Goal: Information Seeking & Learning: Learn about a topic

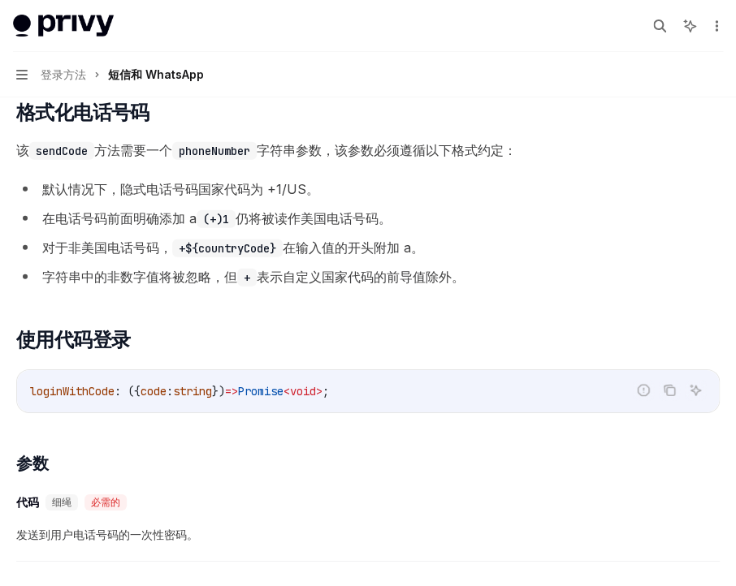
scroll to position [1297, 0]
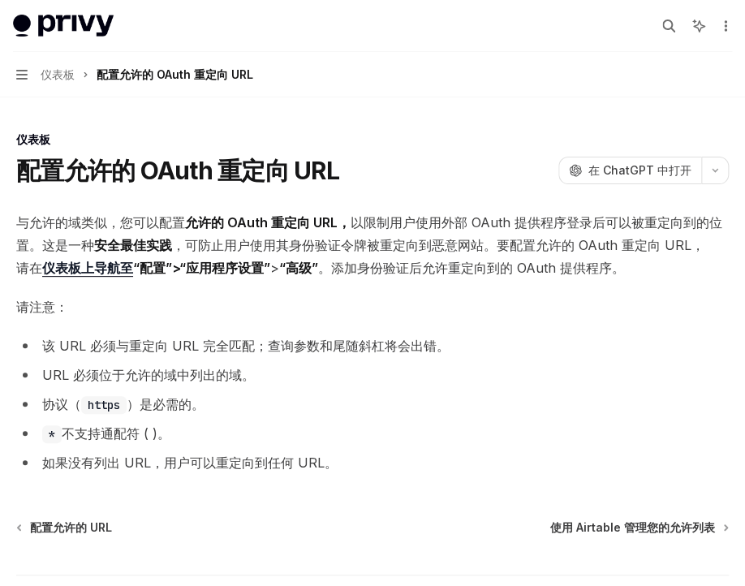
type textarea "*"
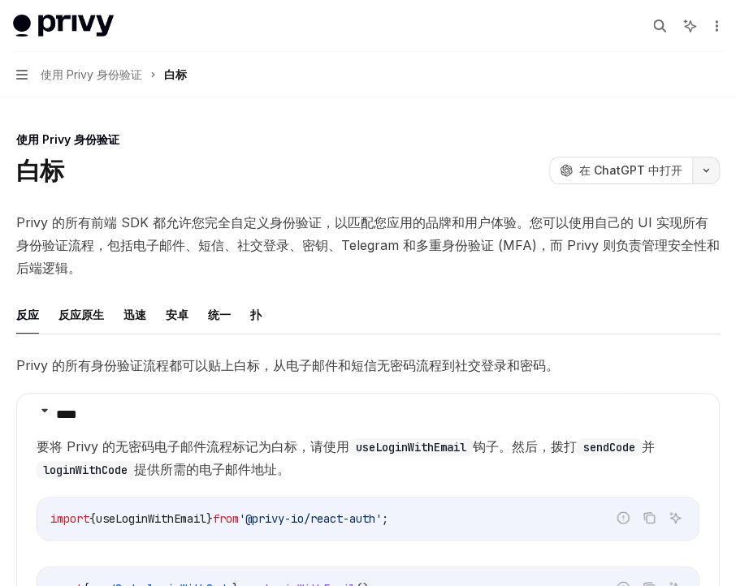
click at [696, 167] on icon "button" at bounding box center [705, 170] width 19 height 6
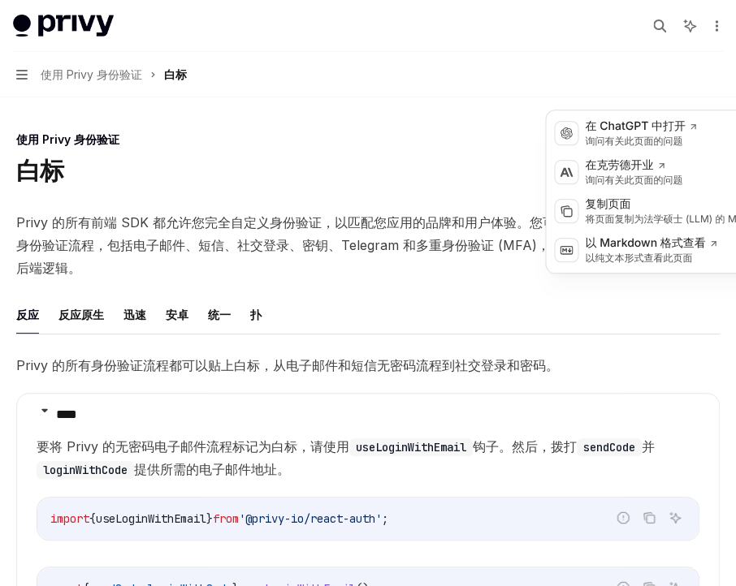
click at [500, 132] on div "使用 Privy 身份验证" at bounding box center [367, 140] width 703 height 16
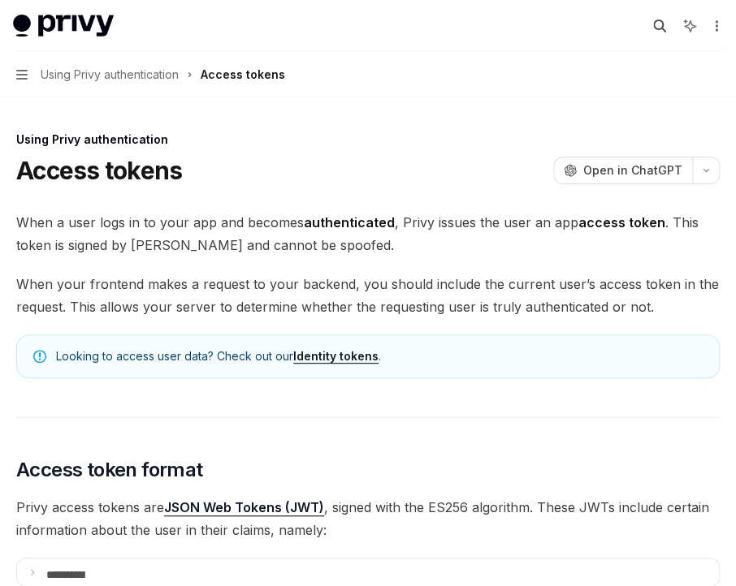
click at [653, 19] on icon "button" at bounding box center [659, 25] width 13 height 13
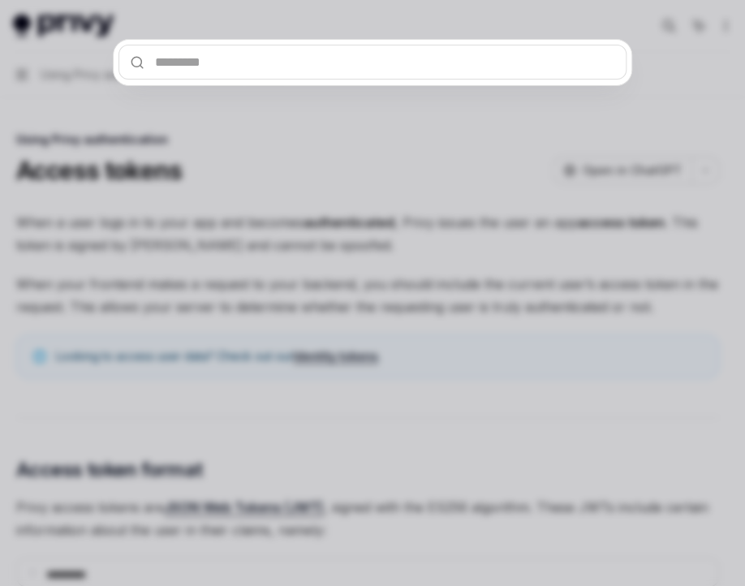
drag, startPoint x: 435, startPoint y: 120, endPoint x: 478, endPoint y: 116, distance: 43.2
click at [435, 120] on div at bounding box center [372, 293] width 745 height 586
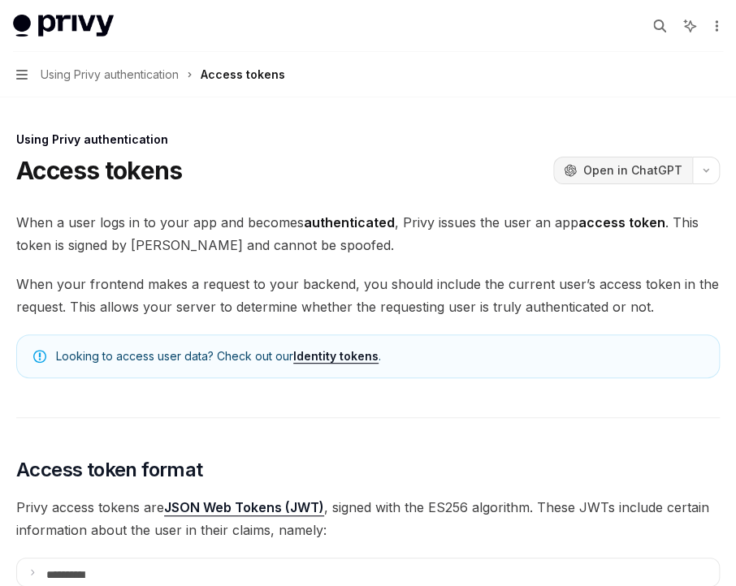
click at [653, 162] on span "Open in ChatGPT" at bounding box center [632, 170] width 99 height 16
type textarea "*"
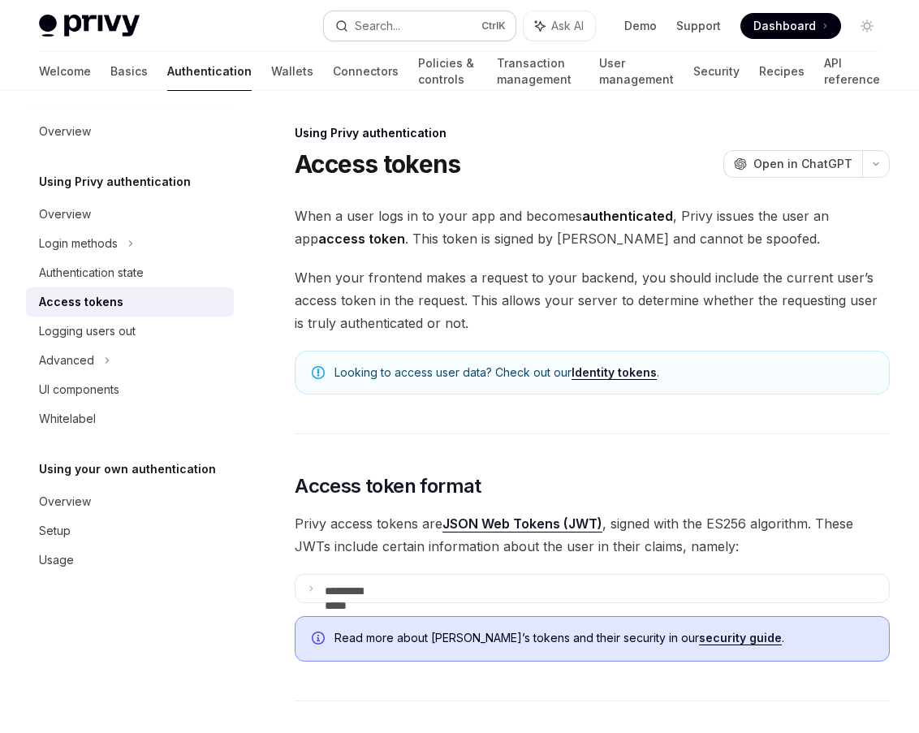
click at [421, 16] on button "Search... Ctrl K" at bounding box center [420, 25] width 192 height 29
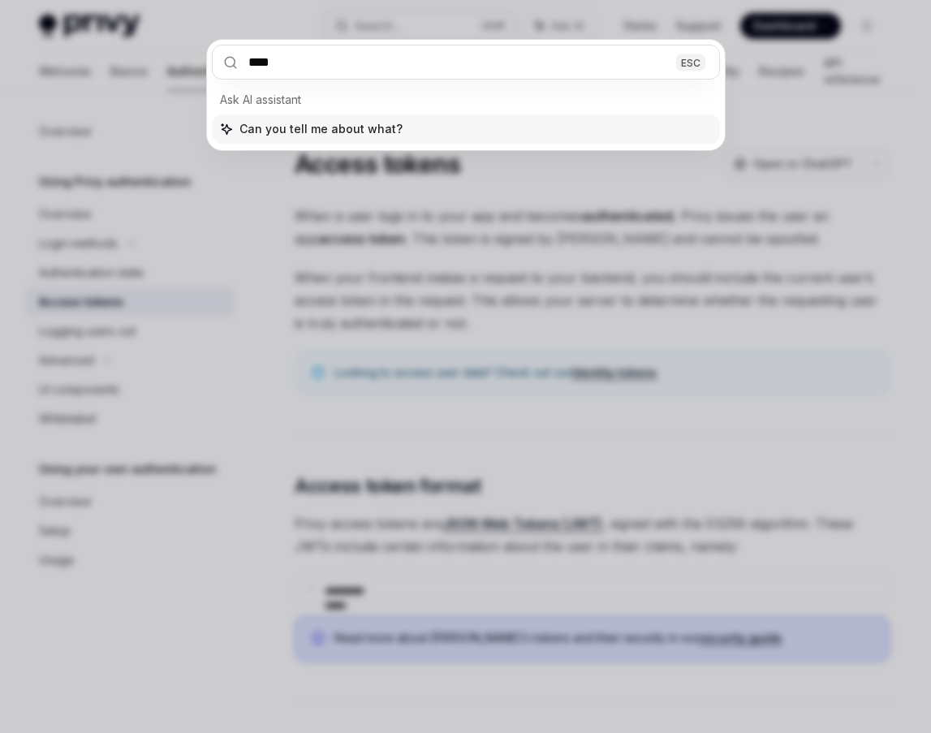
type input "********"
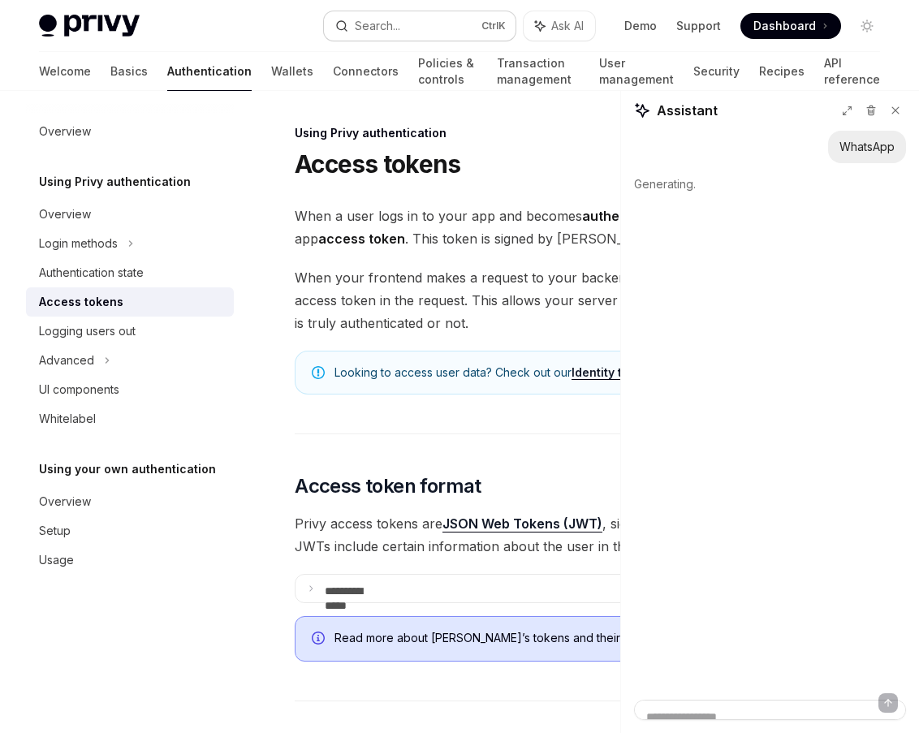
click at [448, 11] on button "Search... Ctrl K" at bounding box center [420, 25] width 192 height 29
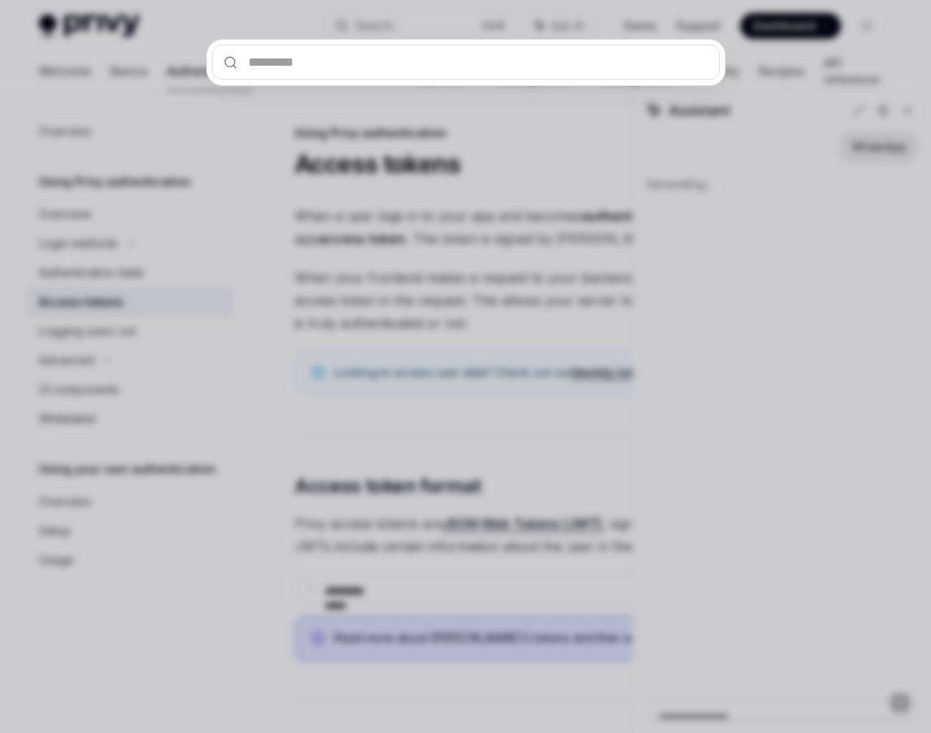
click at [381, 45] on input "text" at bounding box center [466, 62] width 508 height 35
type textarea "*"
type input "*"
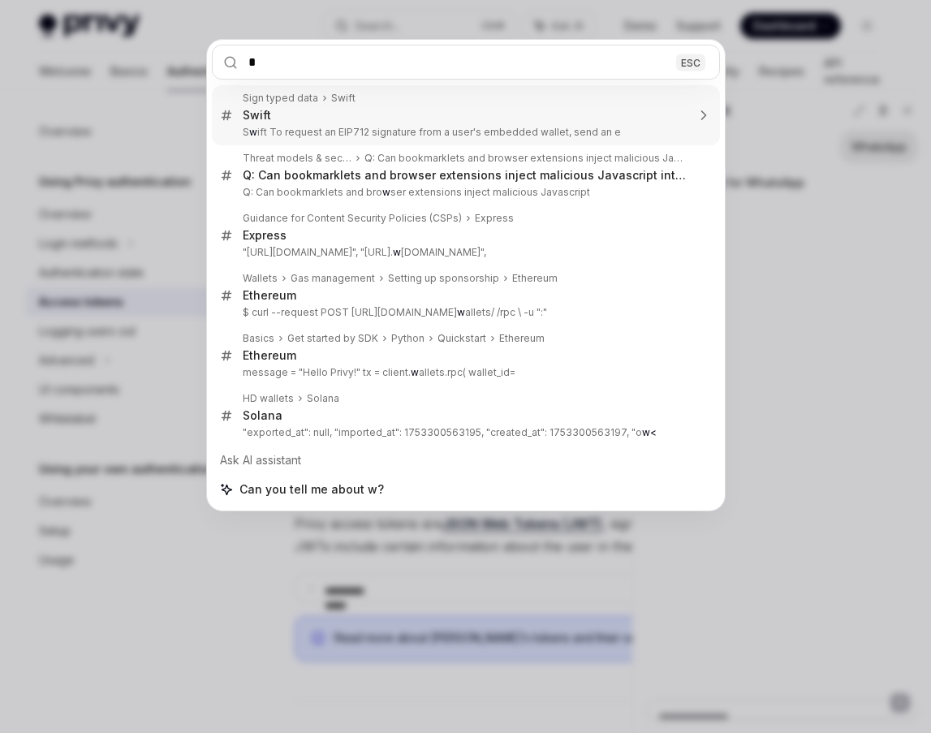
type textarea "*"
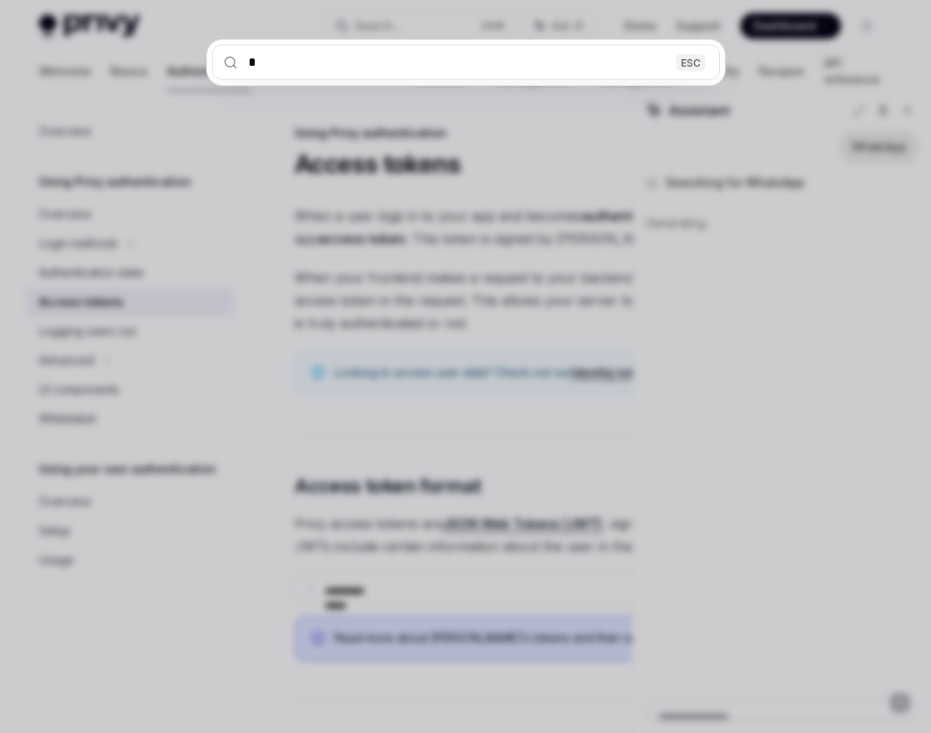
type input "**"
type textarea "*"
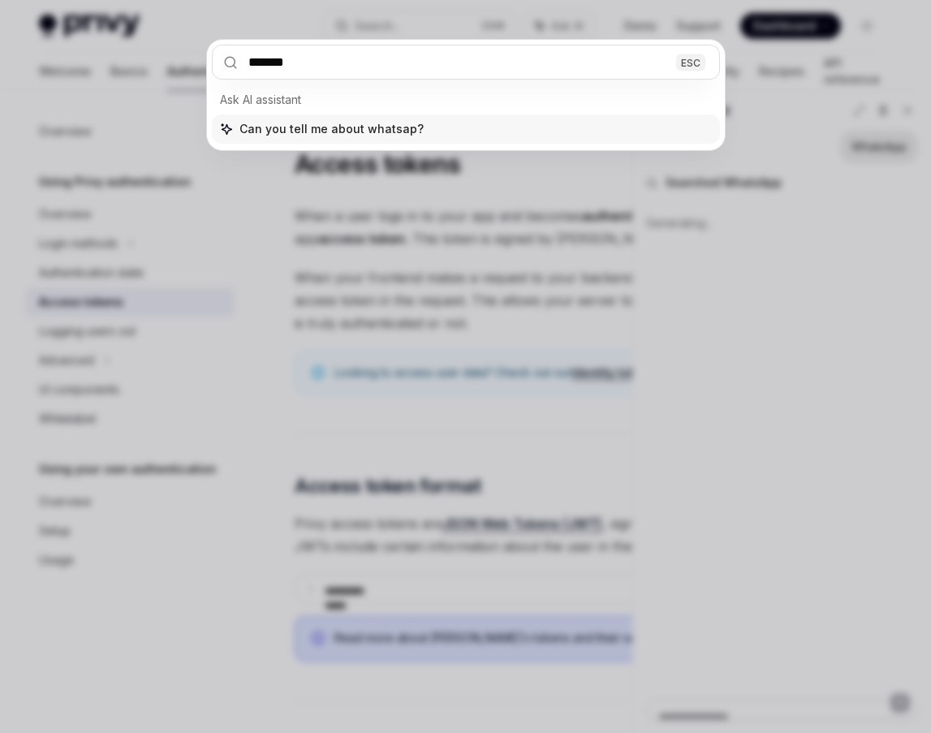
type input "********"
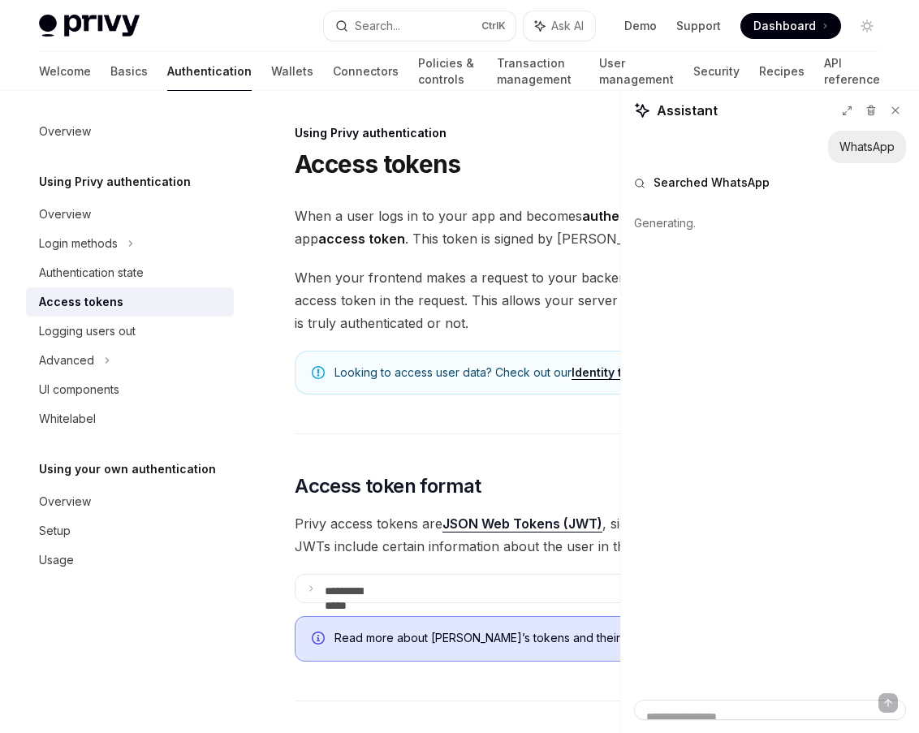
scroll to position [51, 0]
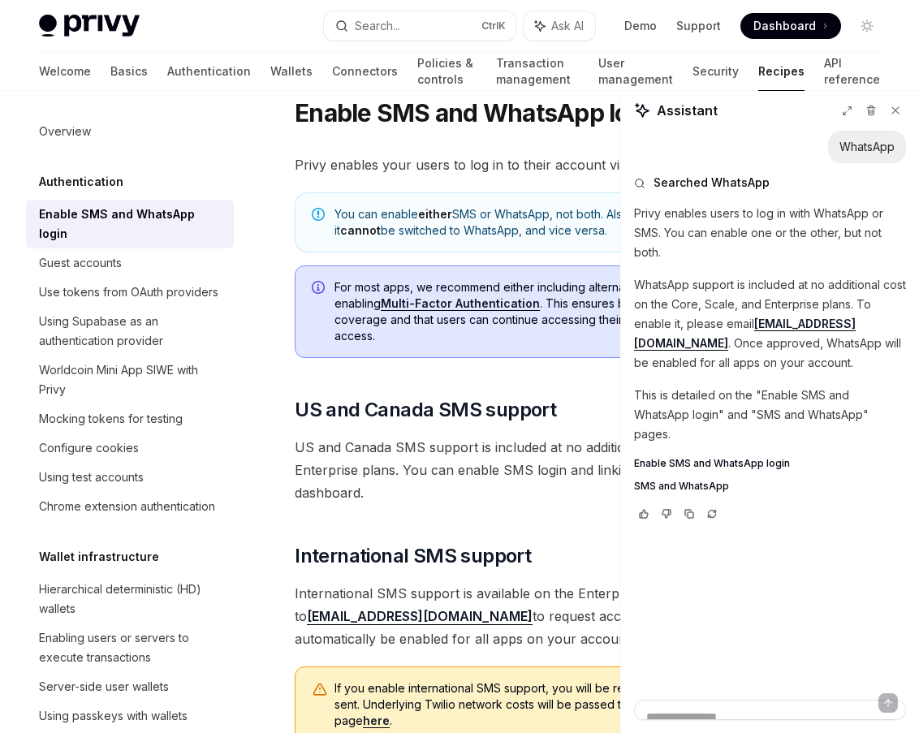
type textarea "*"
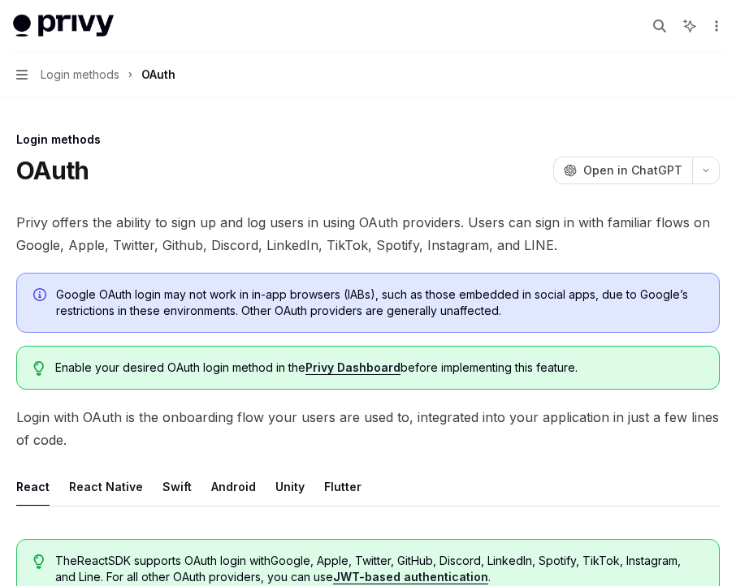
scroll to position [1439, 0]
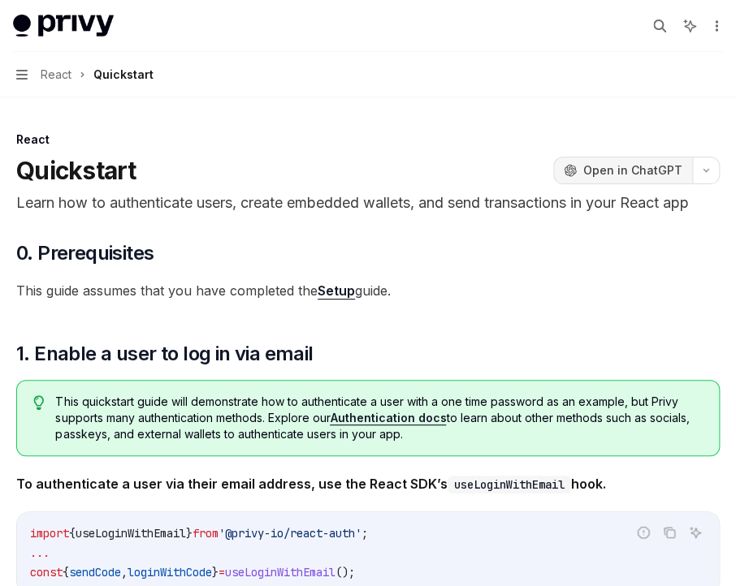
click at [653, 162] on span "Open in ChatGPT" at bounding box center [632, 170] width 99 height 16
click at [710, 19] on icon "More actions" at bounding box center [716, 25] width 13 height 13
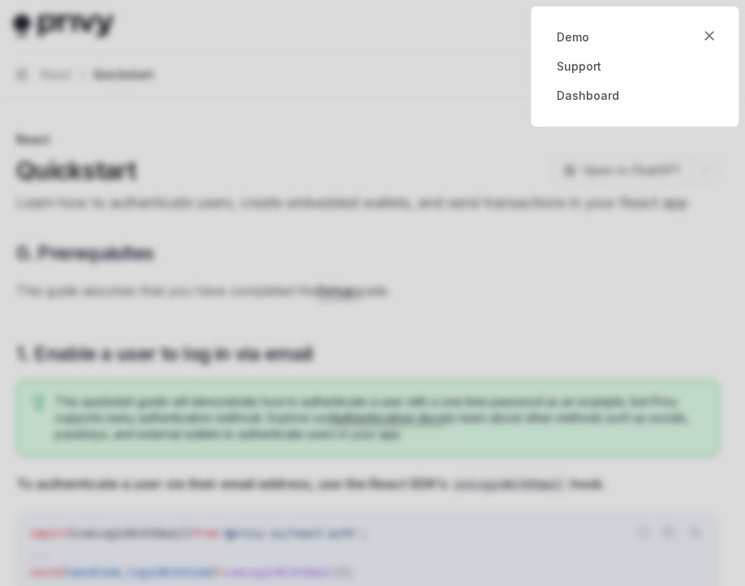
click at [594, 67] on div at bounding box center [372, 293] width 745 height 586
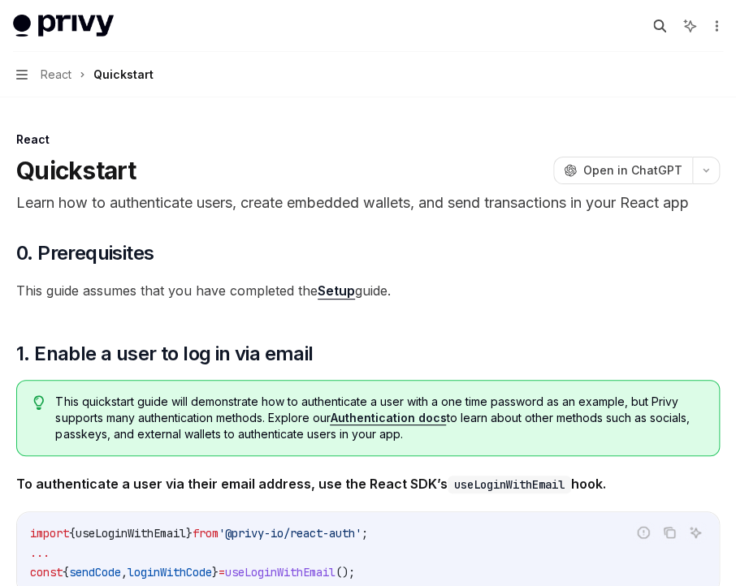
click at [653, 19] on icon "button" at bounding box center [659, 25] width 13 height 13
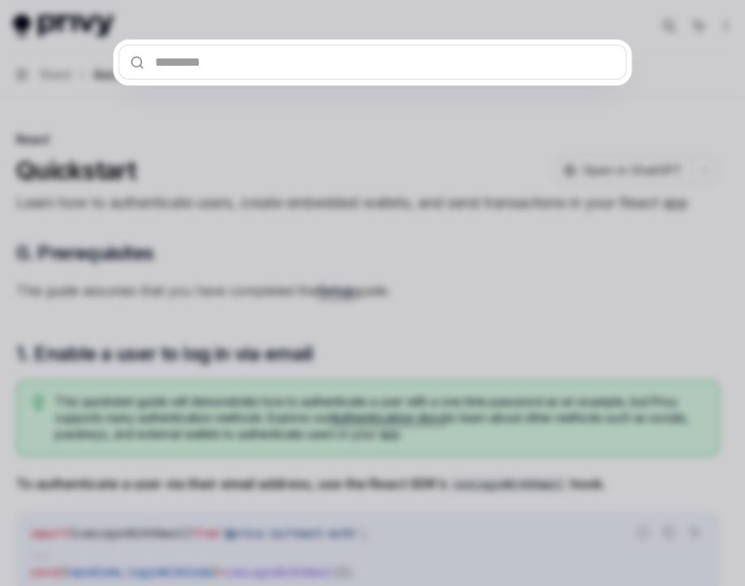
click at [499, 45] on input "text" at bounding box center [373, 62] width 508 height 35
type input "*"
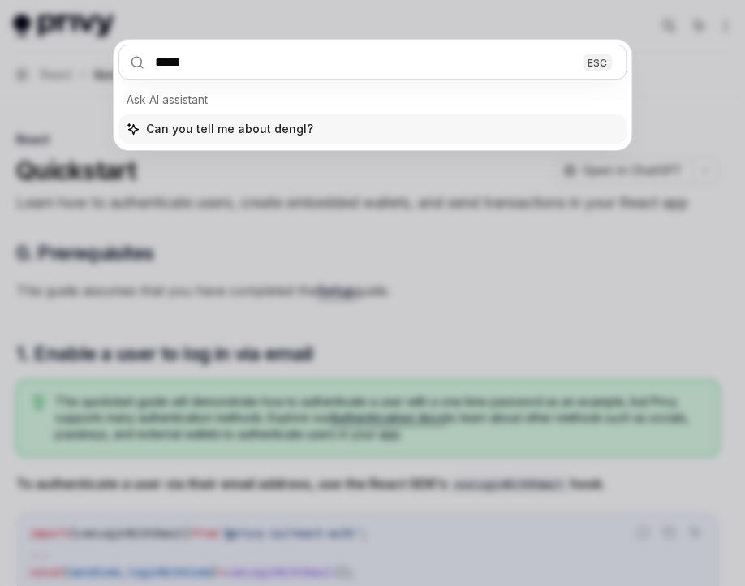
type input "**"
type textarea "*"
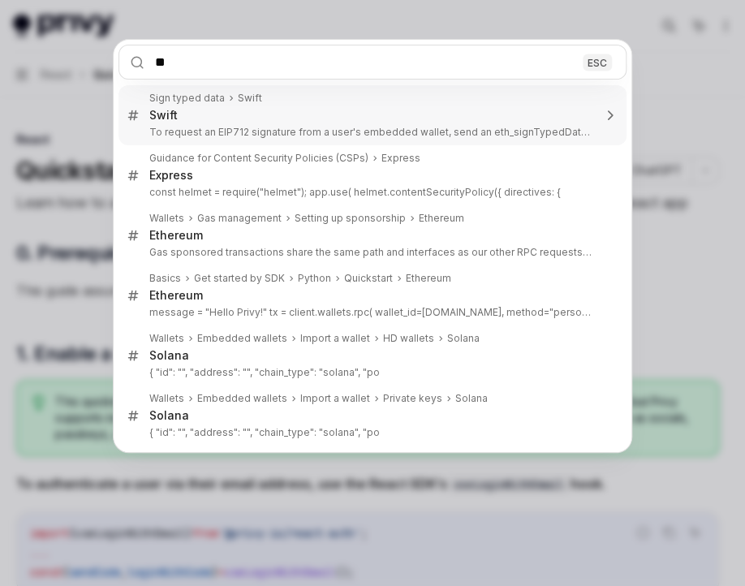
type input "*"
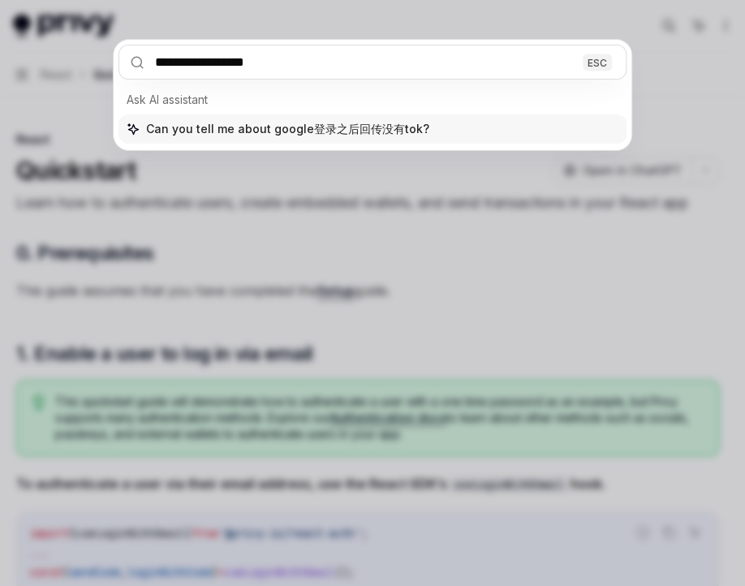
type input "**********"
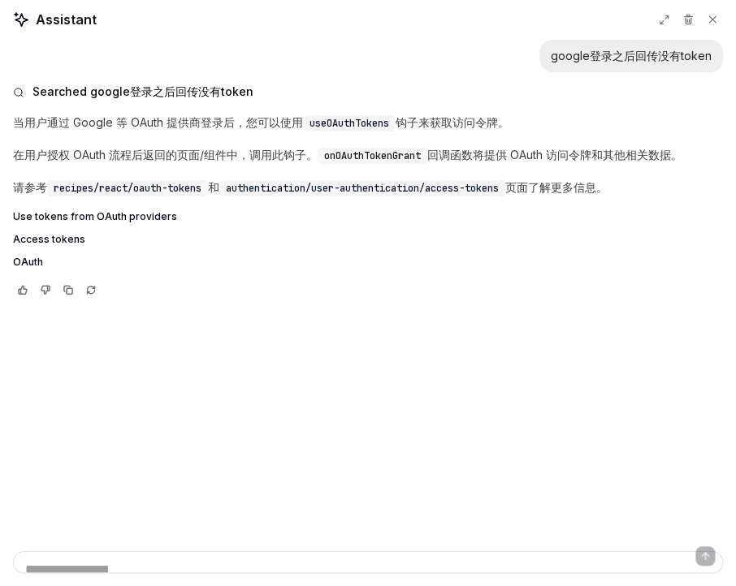
click at [309, 117] on span "useOAuthTokens" at bounding box center [349, 123] width 80 height 13
drag, startPoint x: 218, startPoint y: 76, endPoint x: 205, endPoint y: 74, distance: 13.9
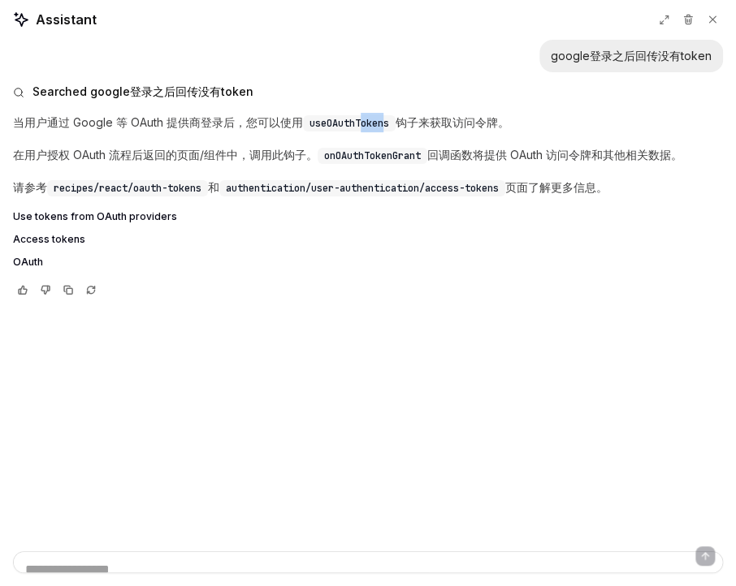
click at [309, 117] on span "useOAuthTokens" at bounding box center [349, 123] width 80 height 13
drag, startPoint x: 221, startPoint y: 78, endPoint x: 174, endPoint y: 76, distance: 47.2
click at [303, 115] on code "useOAuthTokens" at bounding box center [349, 123] width 93 height 16
copy span "useOAuthTokens"
click at [74, 210] on span "Use tokens from OAuth providers" at bounding box center [95, 216] width 164 height 13
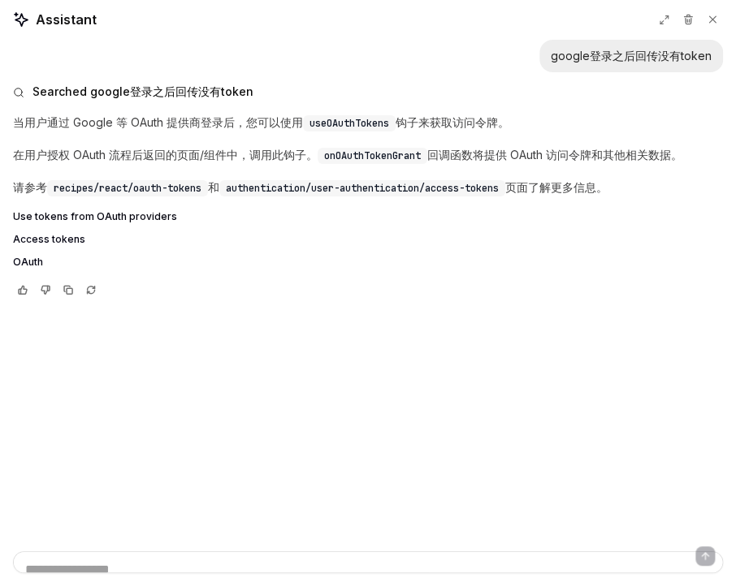
click at [50, 210] on span "Use tokens from OAuth providers" at bounding box center [95, 216] width 164 height 13
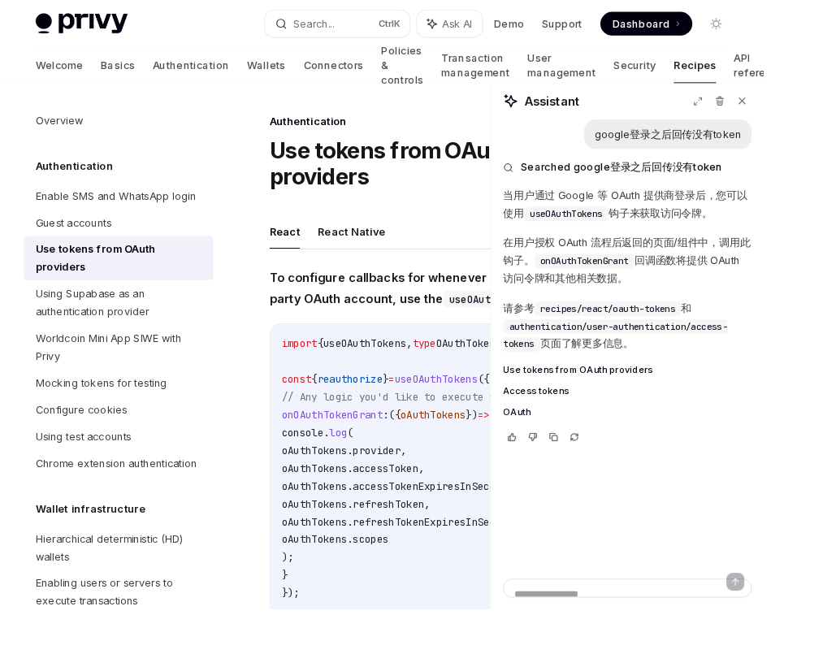
type textarea "*"
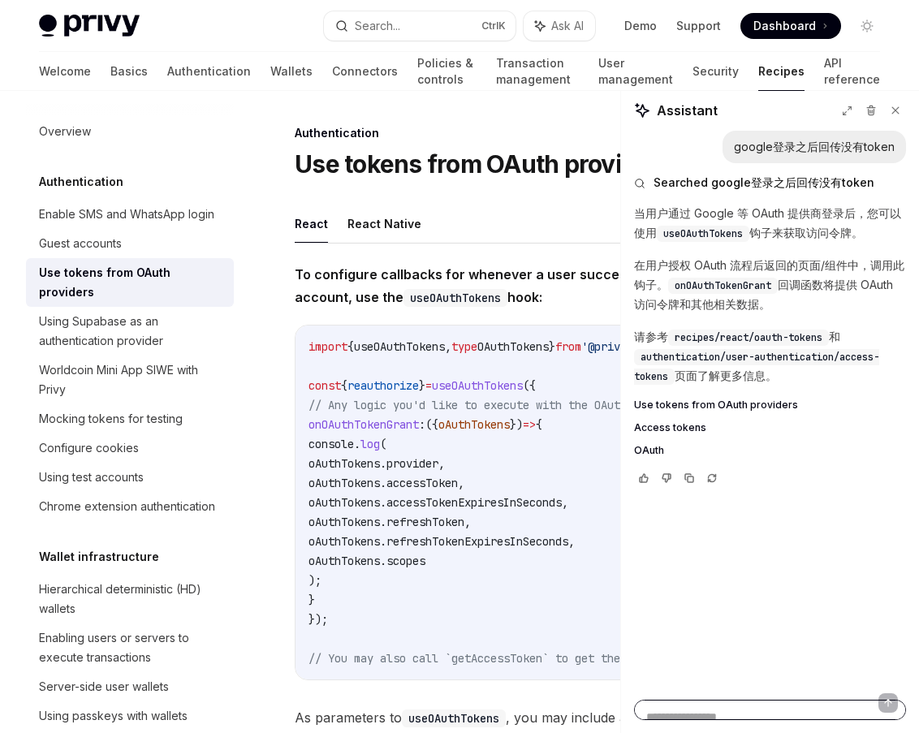
click at [662, 585] on textarea at bounding box center [770, 710] width 272 height 20
click at [706, 585] on textarea at bounding box center [770, 710] width 272 height 20
paste textarea "********"
type textarea "********"
type textarea "*"
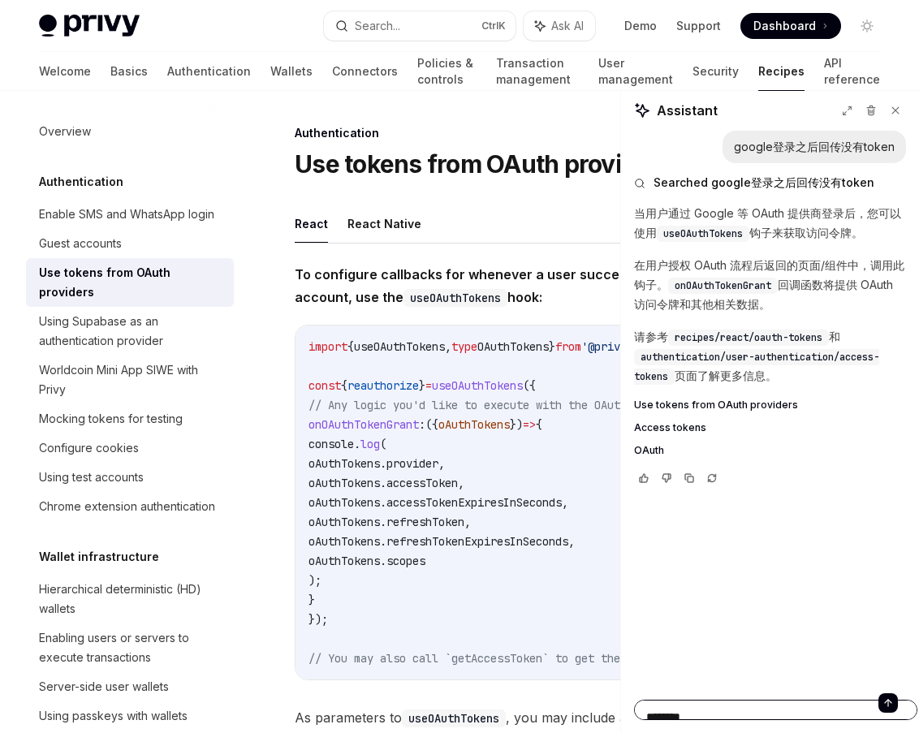
type textarea "*********"
type textarea "*"
type textarea "**********"
type textarea "*"
type textarea "**********"
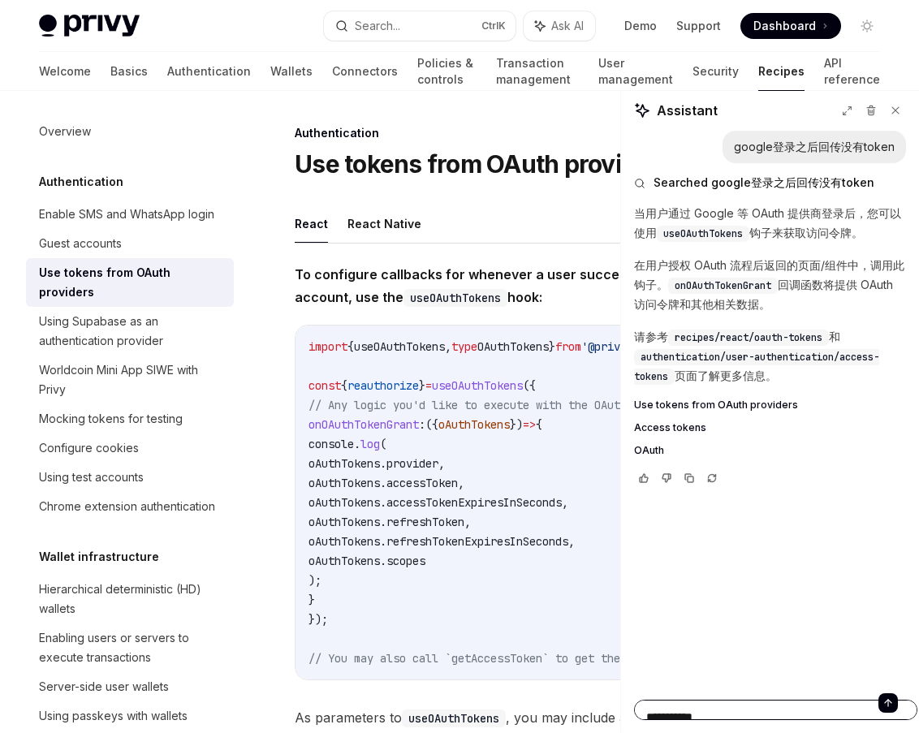
type textarea "*"
type textarea "**********"
type textarea "*"
type textarea "**********"
type textarea "*"
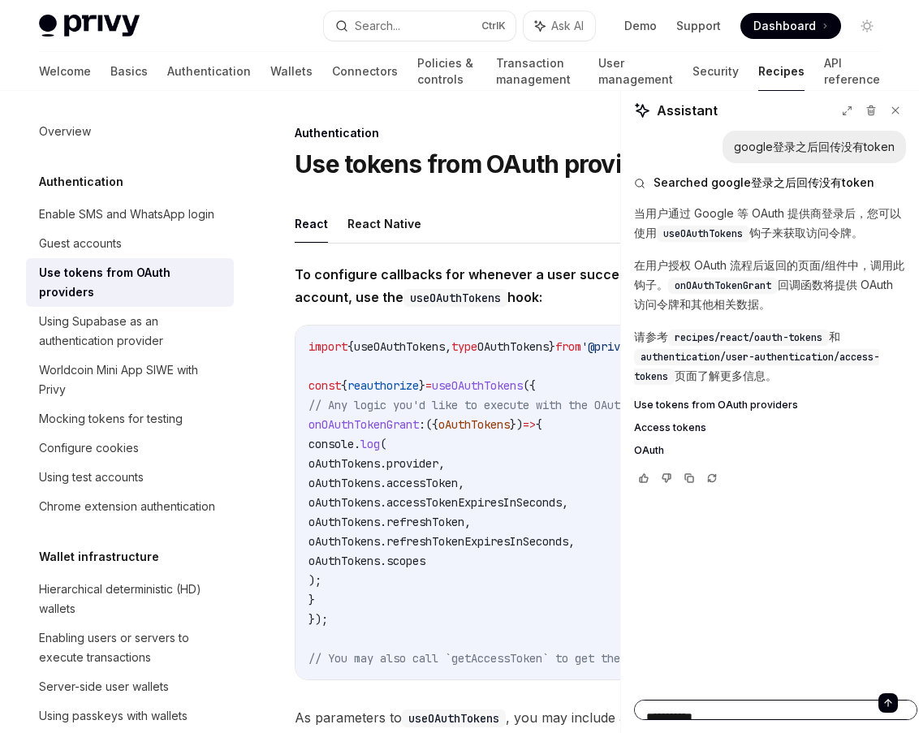
type textarea "**********"
type textarea "*"
type textarea "**********"
type textarea "*"
type textarea "**********"
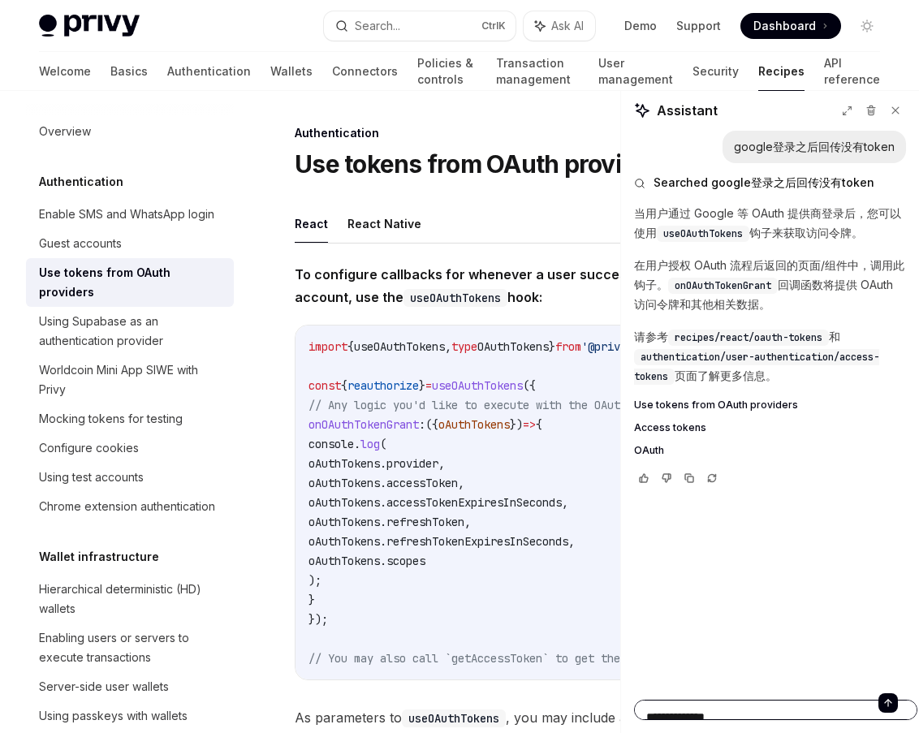
type textarea "*"
type textarea "**********"
type textarea "*"
type textarea "**********"
type textarea "*"
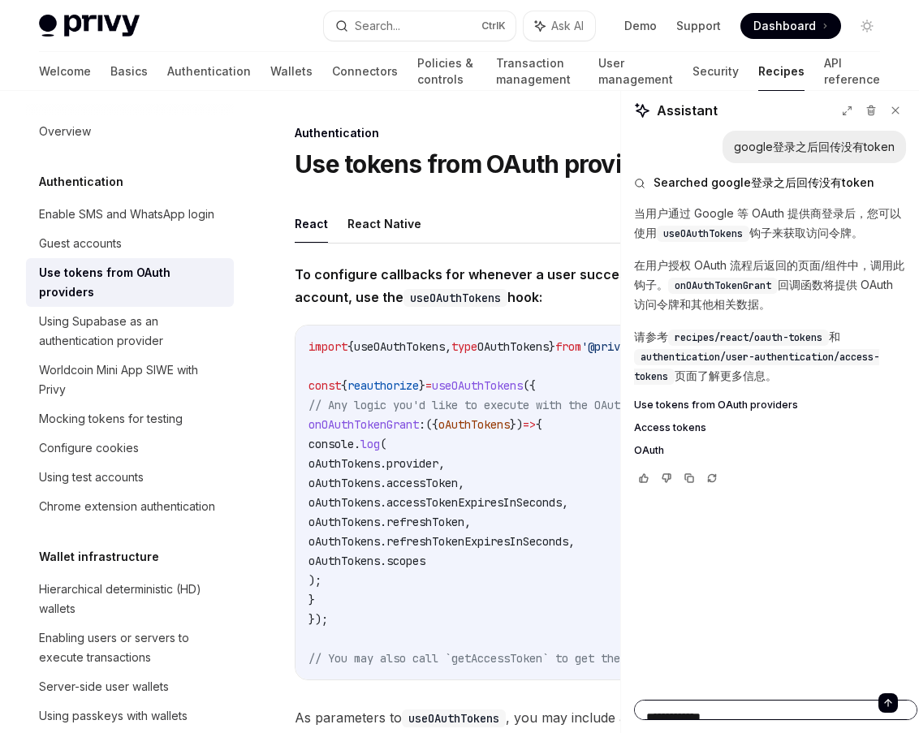
type textarea "**********"
type textarea "*"
type textarea "**********"
type textarea "*"
type textarea "**********"
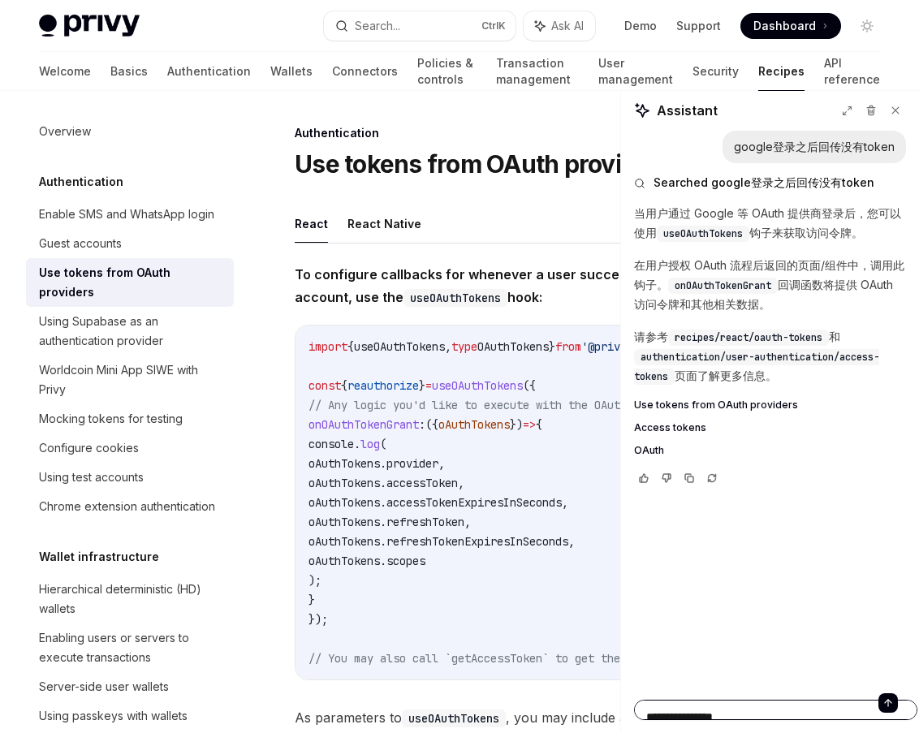
type textarea "*"
type textarea "**********"
type textarea "*"
type textarea "**********"
type textarea "*"
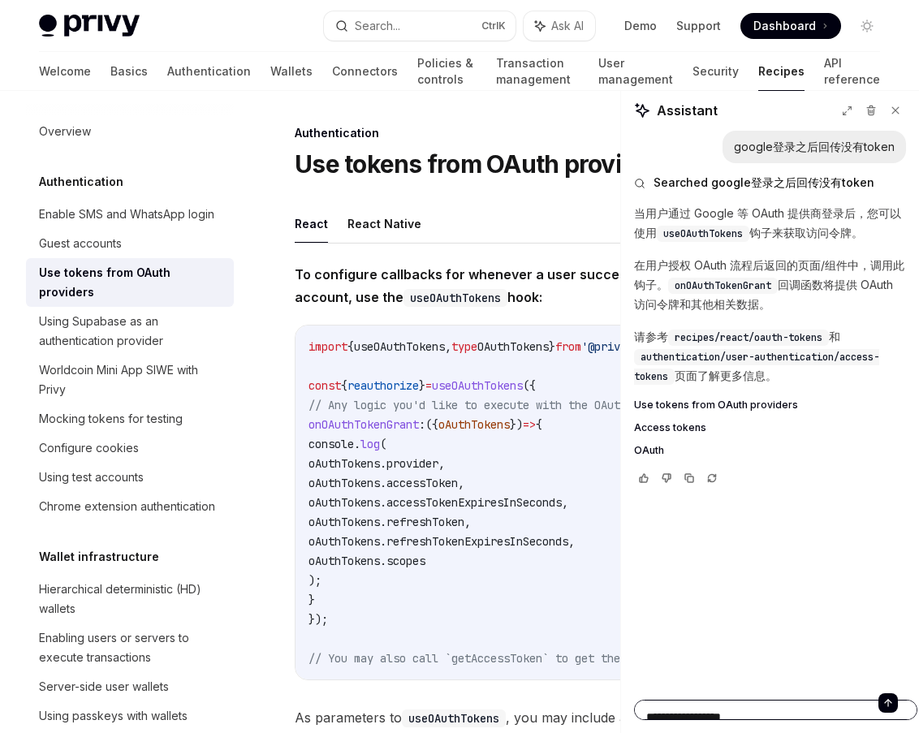
type textarea "**********"
type textarea "*"
type textarea "**********"
type textarea "*"
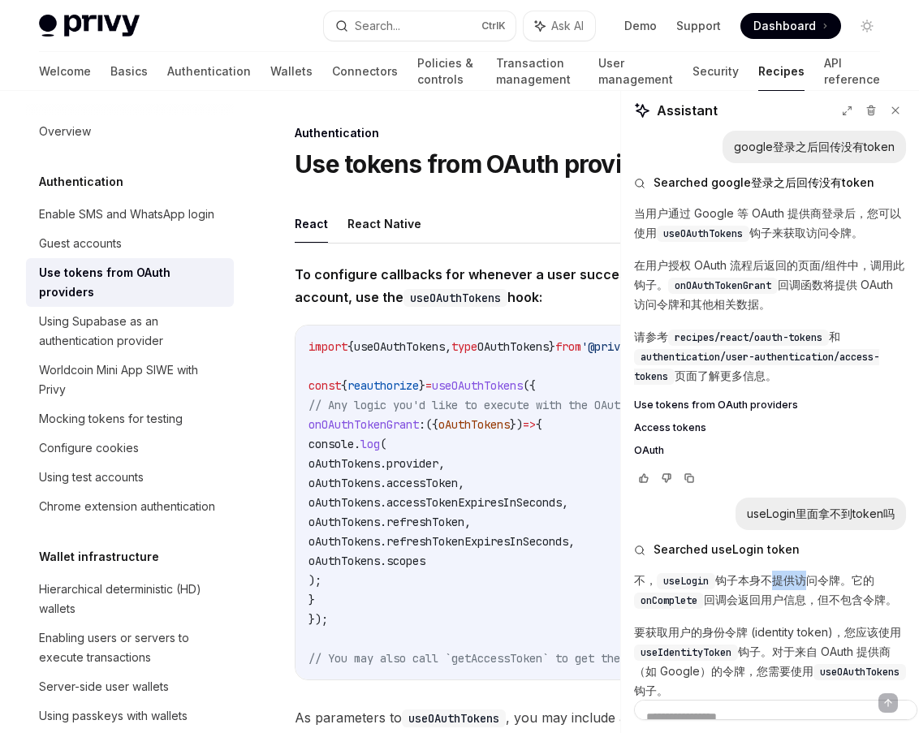
drag, startPoint x: 724, startPoint y: 329, endPoint x: 699, endPoint y: 322, distance: 26.0
click at [699, 571] on p "不， useLogin 钩子本身不提供访问令牌。它的 onComplete 回调会返回用户信息，但不包含令牌。" at bounding box center [770, 590] width 272 height 39
drag, startPoint x: 856, startPoint y: 325, endPoint x: 799, endPoint y: 323, distance: 56.9
click at [735, 571] on p "不， useLogin 钩子本身不提供访问令牌。它的 onComplete 回调会返回用户信息，但不包含令牌。" at bounding box center [770, 590] width 272 height 39
drag, startPoint x: 650, startPoint y: 356, endPoint x: 715, endPoint y: 348, distance: 64.6
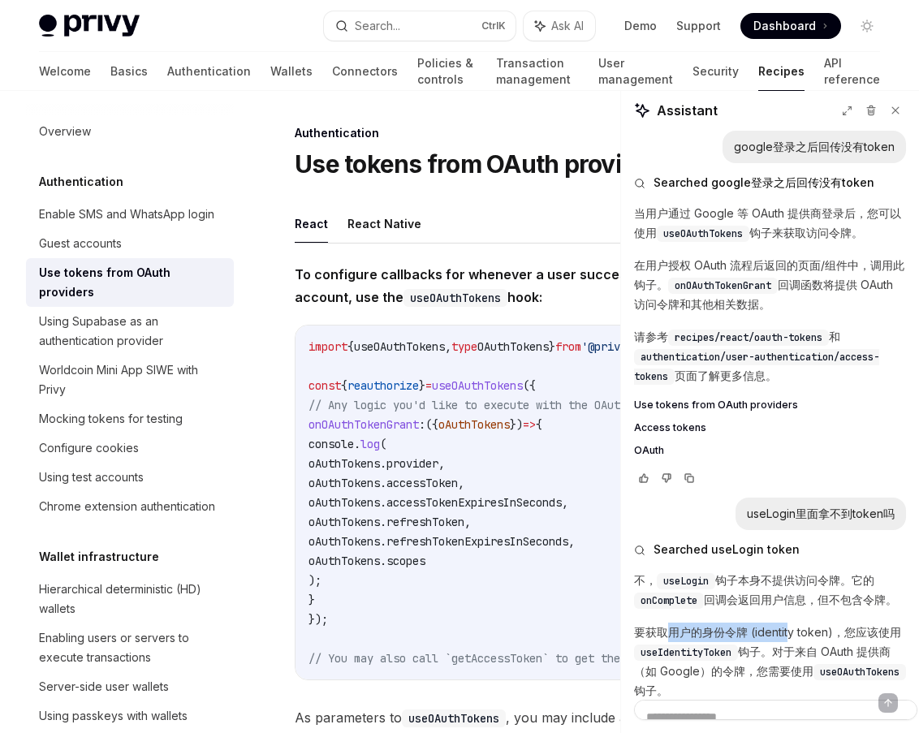
click at [715, 571] on div "不， useLogin 钩子本身不提供访问令牌。它的 onComplete 回调会返回用户信息，但不包含令牌。 要获取用户的身份令牌 (identity to…" at bounding box center [770, 697] width 272 height 253
click at [732, 585] on span "useIdentityToken" at bounding box center [686, 652] width 91 height 13
click at [735, 585] on span "useOAuthTokens" at bounding box center [860, 672] width 80 height 13
click at [735, 279] on span "onOAuthTokenGrant" at bounding box center [723, 285] width 97 height 13
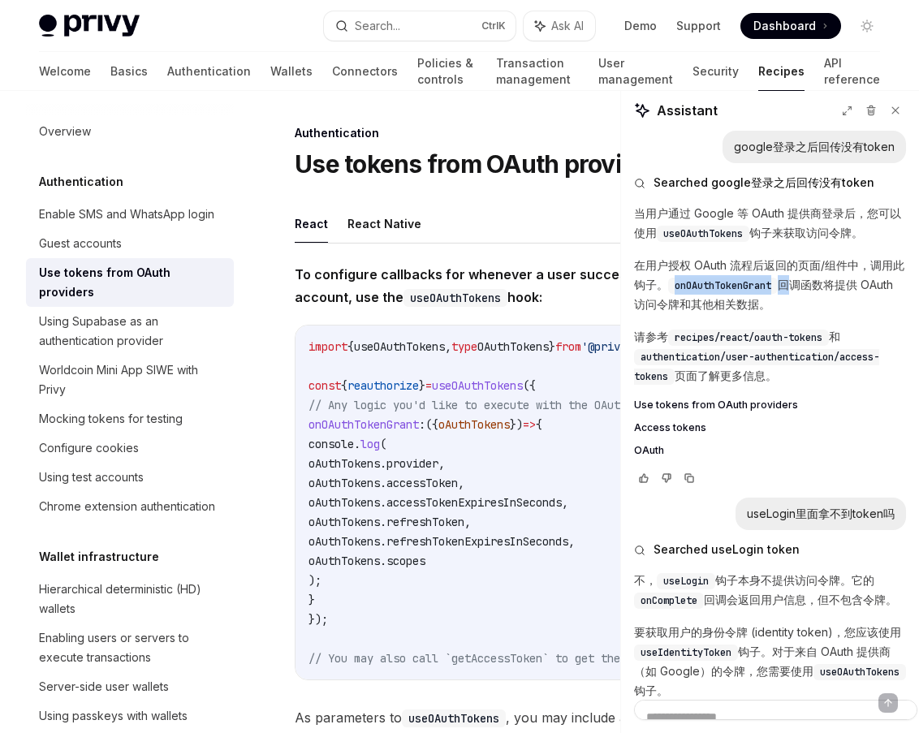
click at [735, 279] on span "onOAuthTokenGrant" at bounding box center [723, 285] width 97 height 13
drag, startPoint x: 842, startPoint y: 128, endPoint x: 794, endPoint y: 128, distance: 47.9
click at [735, 226] on code "useOAuthTokens" at bounding box center [703, 234] width 93 height 16
copy span "useOAuthTokens"
drag, startPoint x: 836, startPoint y: 357, endPoint x: 784, endPoint y: 354, distance: 52.1
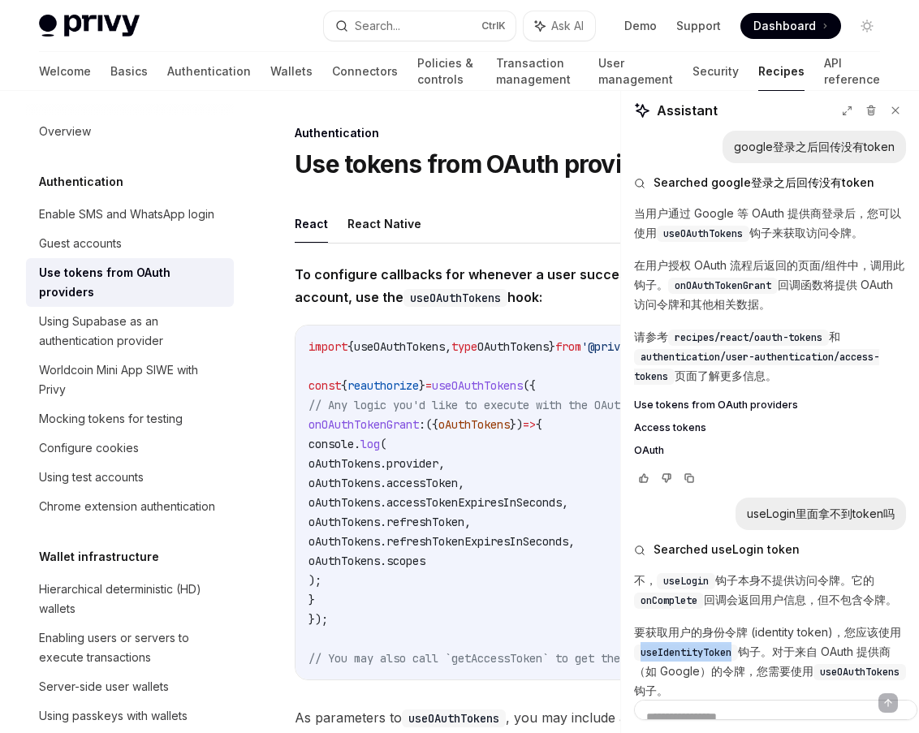
click at [732, 585] on span "useIdentityToken" at bounding box center [686, 652] width 91 height 13
copy span "useIdentityToken"
drag, startPoint x: 734, startPoint y: 158, endPoint x: 655, endPoint y: 158, distance: 78.8
click at [655, 256] on p "在用户授权 OAuth 流程后返回的页面/组件中，调用此钩子。 onOAuthTokenGrant 回调函数将提供 OAuth 访问令牌和其他相关数据。" at bounding box center [770, 285] width 272 height 58
click at [735, 279] on span "onOAuthTokenGrant" at bounding box center [723, 285] width 97 height 13
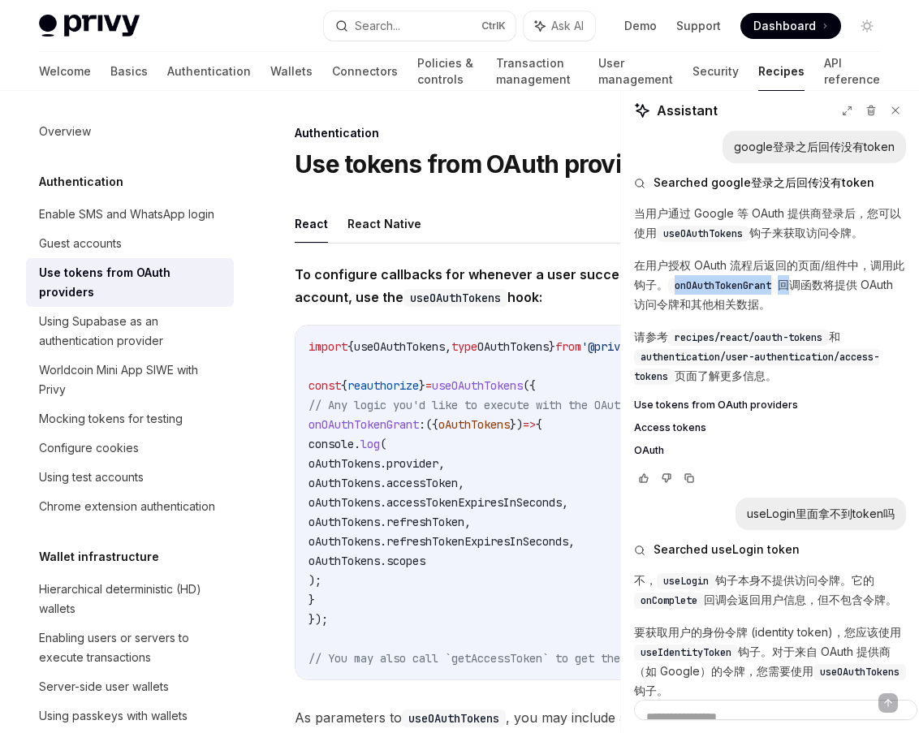
click at [735, 279] on span "onOAuthTokenGrant" at bounding box center [723, 285] width 97 height 13
drag, startPoint x: 858, startPoint y: 157, endPoint x: 800, endPoint y: 157, distance: 58.5
click at [735, 278] on code "onOAuthTokenGrant" at bounding box center [723, 286] width 110 height 16
copy span "onOAuthTokenGrant"
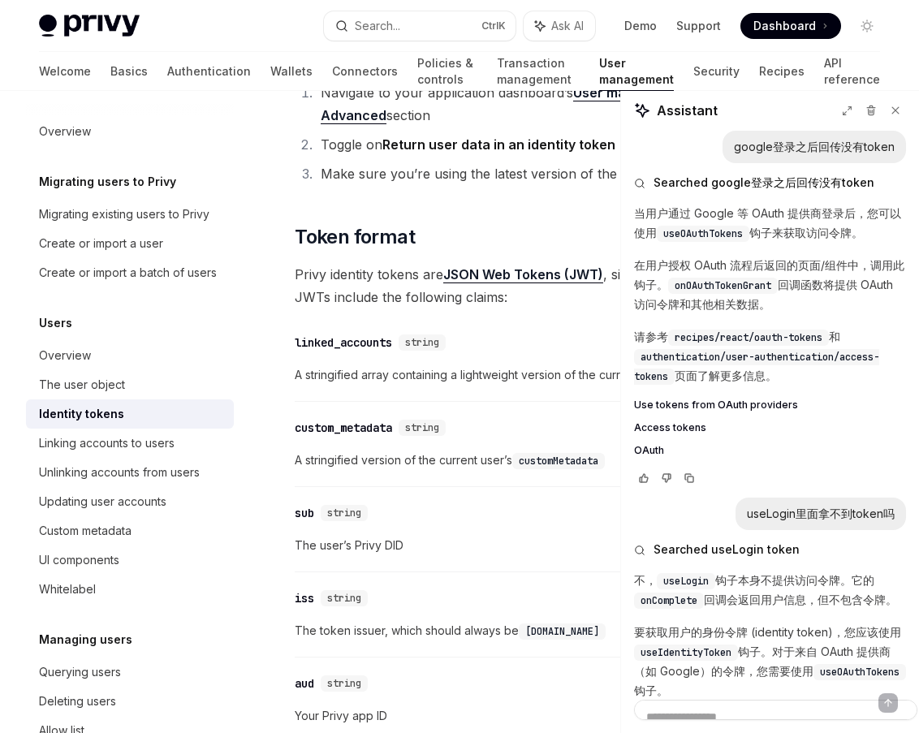
scroll to position [568, 0]
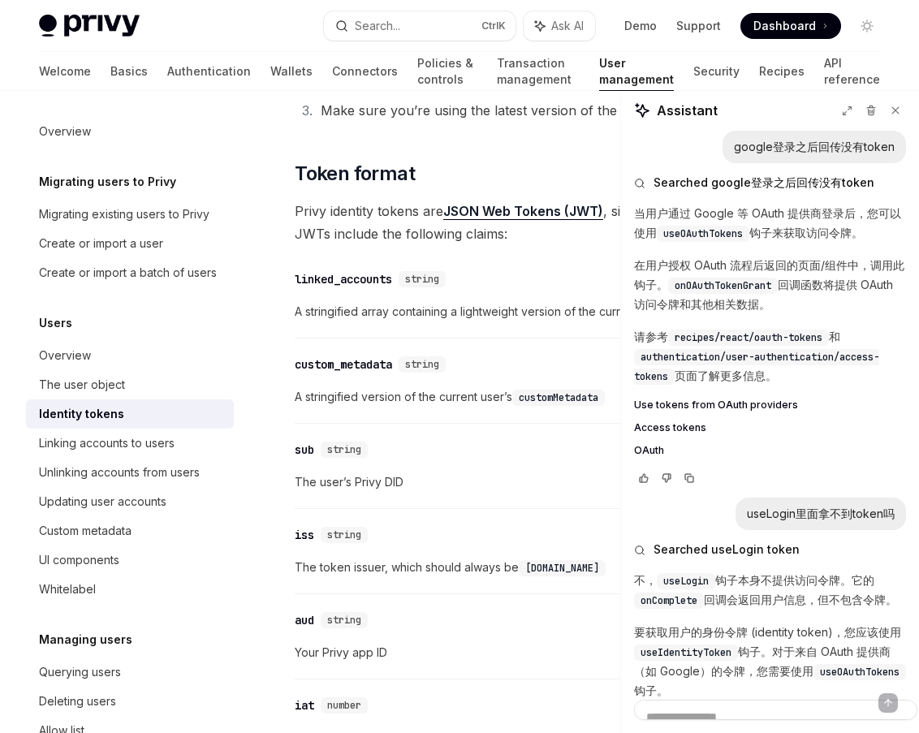
drag, startPoint x: 483, startPoint y: 363, endPoint x: 486, endPoint y: 351, distance: 12.6
copy code "const { identityToken } = useIdentityToken ();"
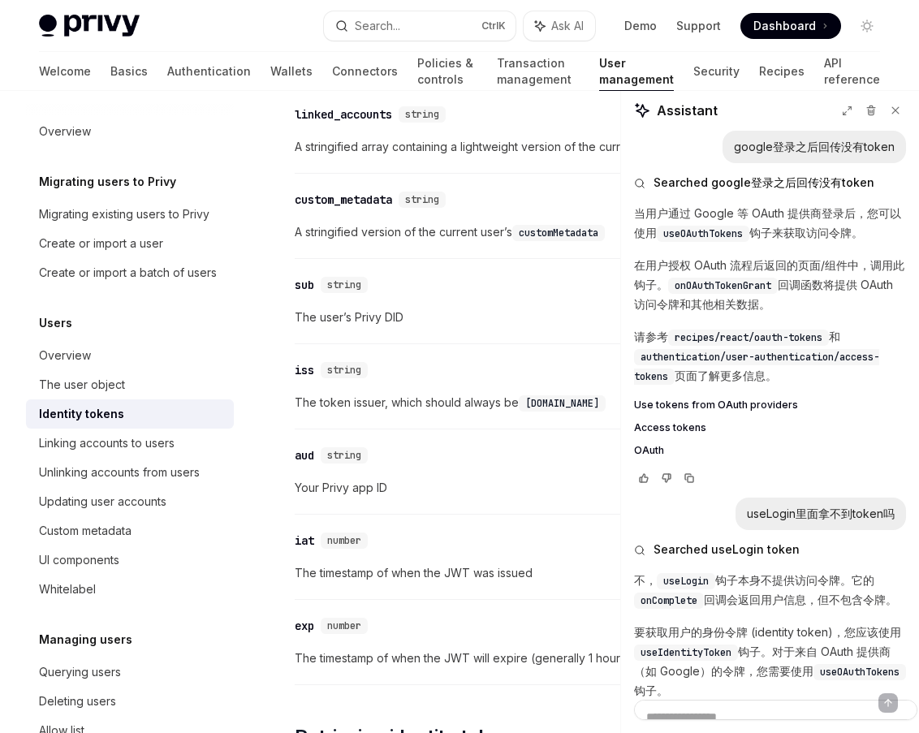
scroll to position [731, 0]
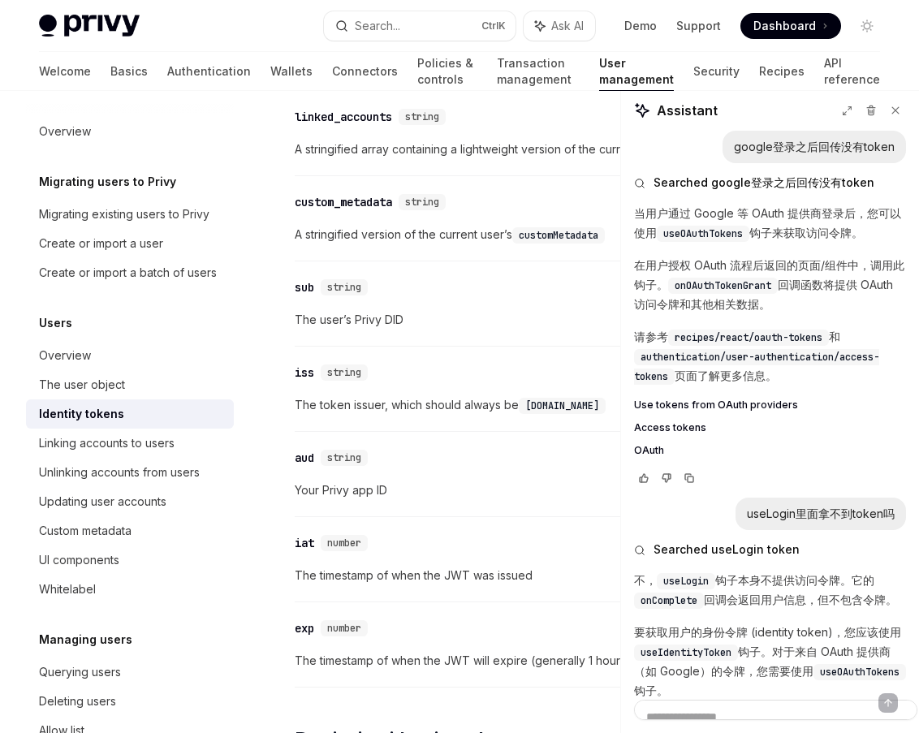
copy span "useIdentityToken"
click at [735, 227] on span "useOAuthTokens" at bounding box center [703, 233] width 80 height 13
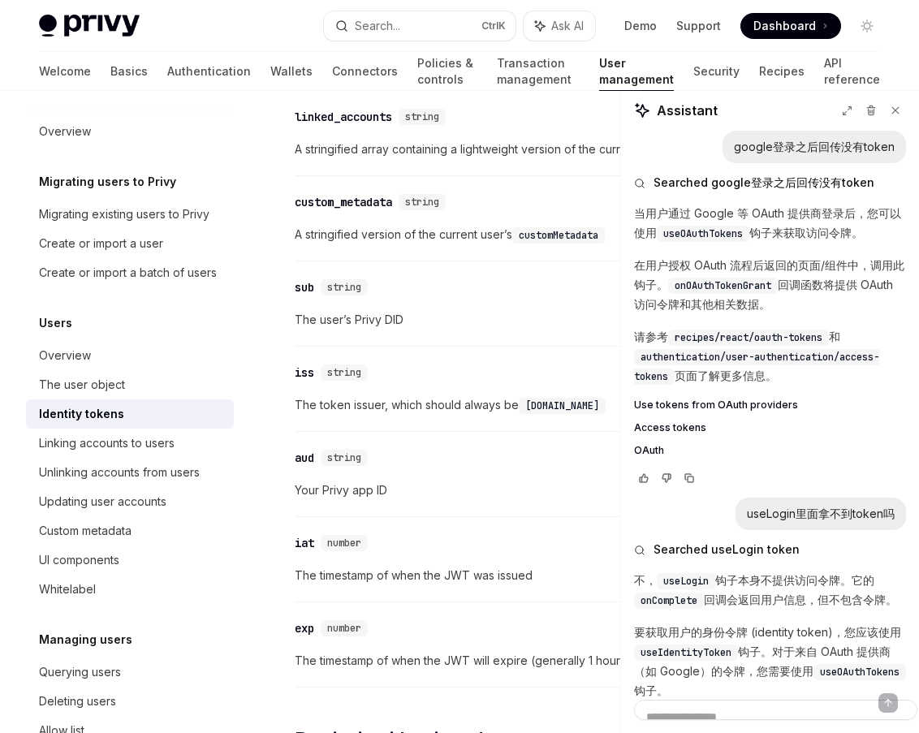
click at [735, 204] on div "当用户通过 Google 等 OAuth 提供商登录后，您可以使用 useOAuthTokens 钩子来获取访问令牌。 在用户授权 OAuth 流程后返回的页…" at bounding box center [770, 330] width 272 height 253
drag, startPoint x: 841, startPoint y: 127, endPoint x: 797, endPoint y: 127, distance: 43.8
click at [735, 227] on span "useOAuthTokens" at bounding box center [703, 233] width 80 height 13
copy span "useOAuthTokens"
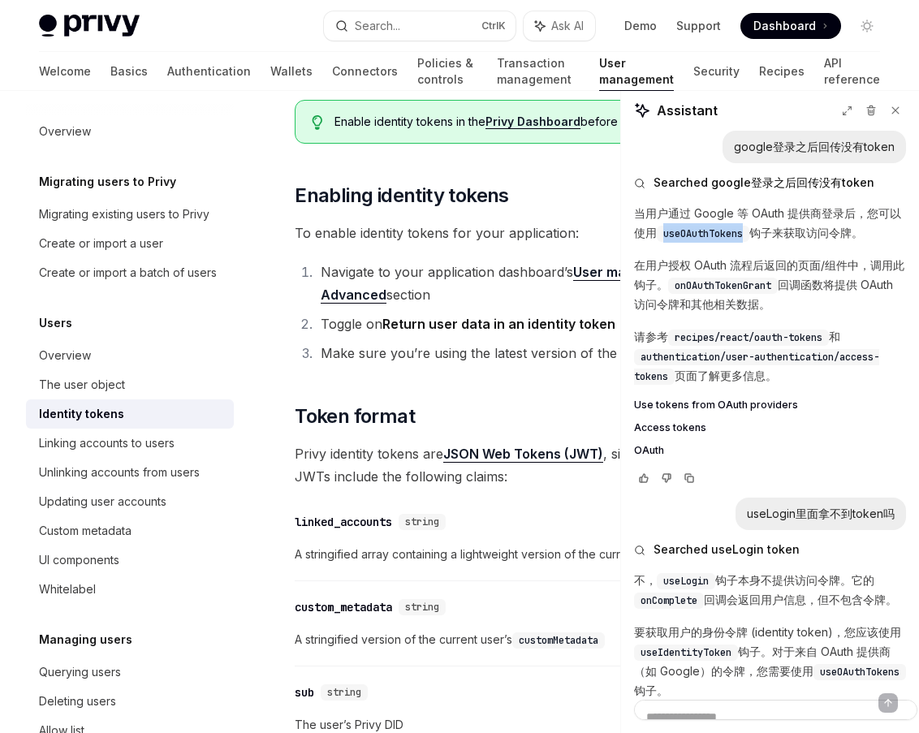
scroll to position [325, 0]
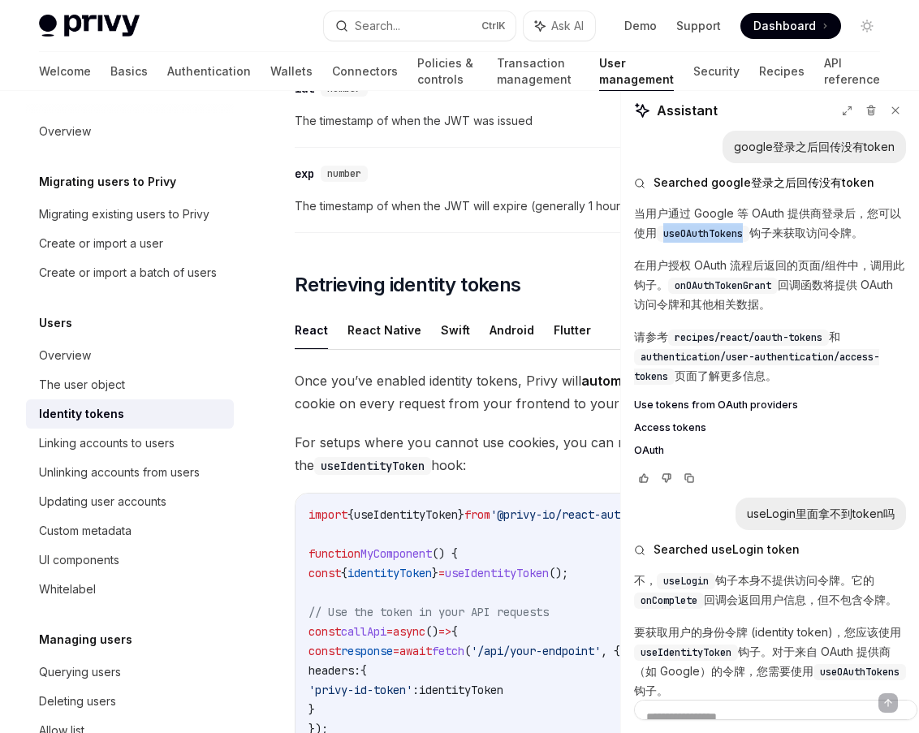
scroll to position [1380, 0]
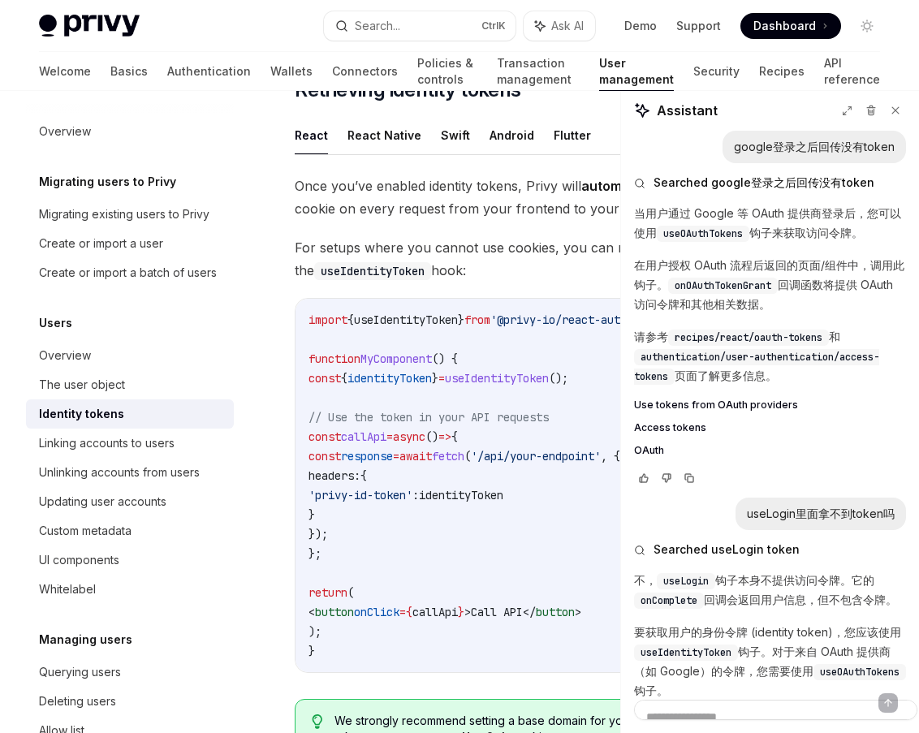
click at [735, 585] on span "useOAuthTokens" at bounding box center [860, 672] width 80 height 13
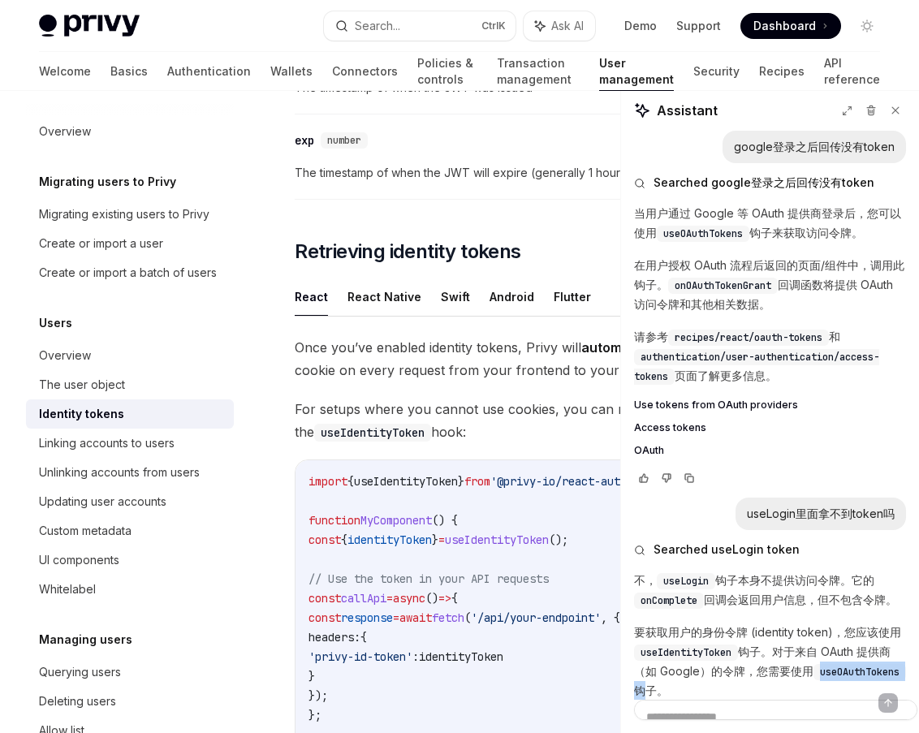
scroll to position [1218, 0]
click at [698, 585] on span "onComplete" at bounding box center [669, 600] width 57 height 13
click at [735, 530] on div "Searched useLogin token 不， useLogin 钩子本身不提供访问令牌。它的 onComplete 回调会返回用户信息，但不包含令牌。…" at bounding box center [770, 697] width 272 height 335
drag, startPoint x: 651, startPoint y: 358, endPoint x: 729, endPoint y: 350, distance: 78.4
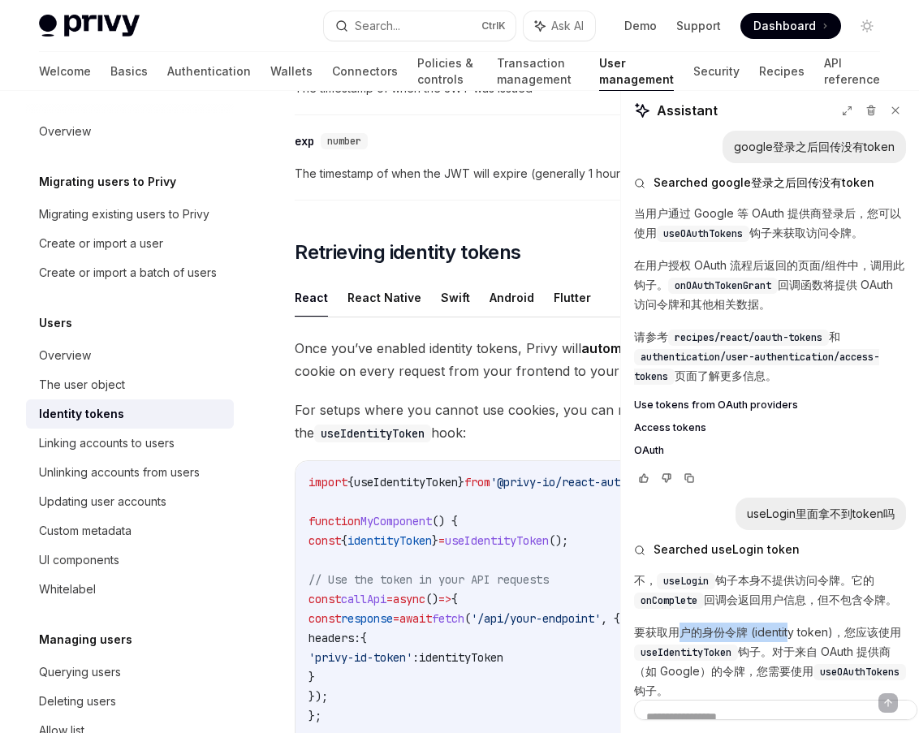
click at [717, 585] on p "要获取用户的身份令牌 (identity token)，您应该使用 useIdentityToken 钩子。对于来自 OAuth 提供商（如 Google）的…" at bounding box center [770, 662] width 272 height 78
click at [735, 279] on span "onOAuthTokenGrant" at bounding box center [723, 285] width 97 height 13
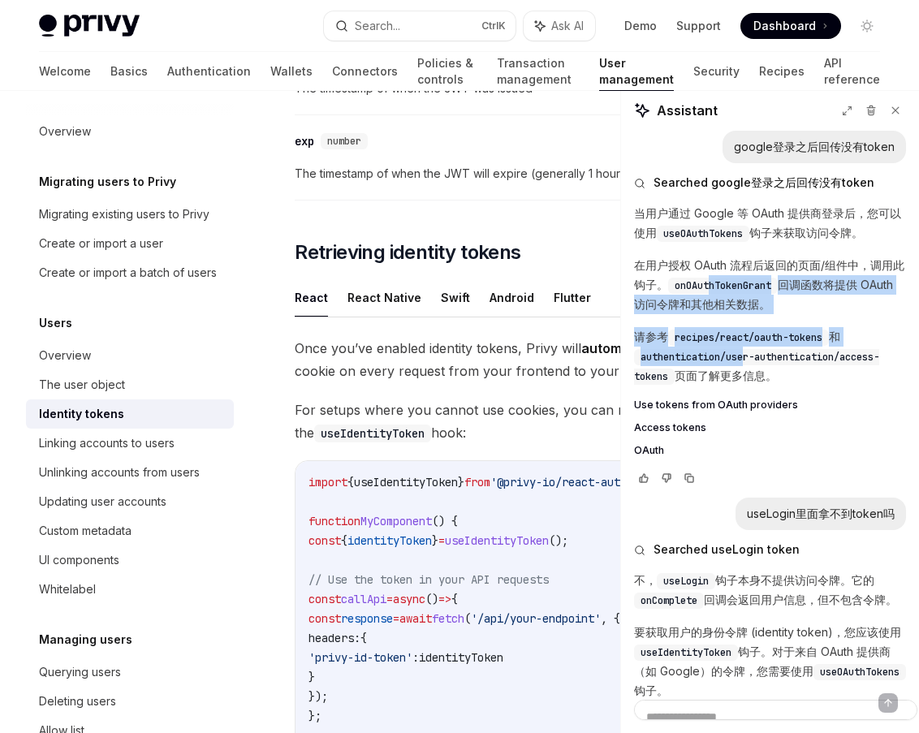
drag, startPoint x: 823, startPoint y: 156, endPoint x: 825, endPoint y: 148, distance: 8.5
click at [735, 204] on div "当用户通过 Google 等 OAuth 提供商登录后，您可以使用 useOAuthTokens 钩子来获取访问令牌。 在用户授权 OAuth 流程后返回的页…" at bounding box center [770, 330] width 272 height 253
click at [735, 256] on p "在用户授权 OAuth 流程后返回的页面/组件中，调用此钩子。 onOAuthTokenGrant 回调函数将提供 OAuth 访问令牌和其他相关数据。" at bounding box center [770, 285] width 272 height 58
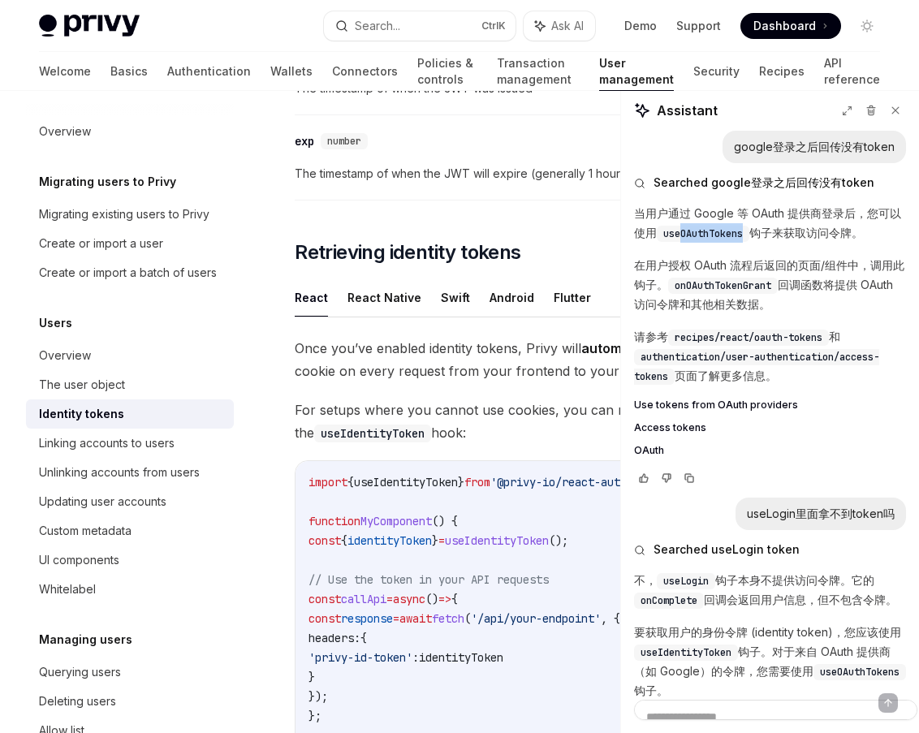
drag, startPoint x: 841, startPoint y: 131, endPoint x: 802, endPoint y: 128, distance: 39.1
click at [735, 227] on span "useOAuthTokens" at bounding box center [703, 233] width 80 height 13
click at [659, 399] on span "Use tokens from OAuth providers" at bounding box center [716, 405] width 164 height 13
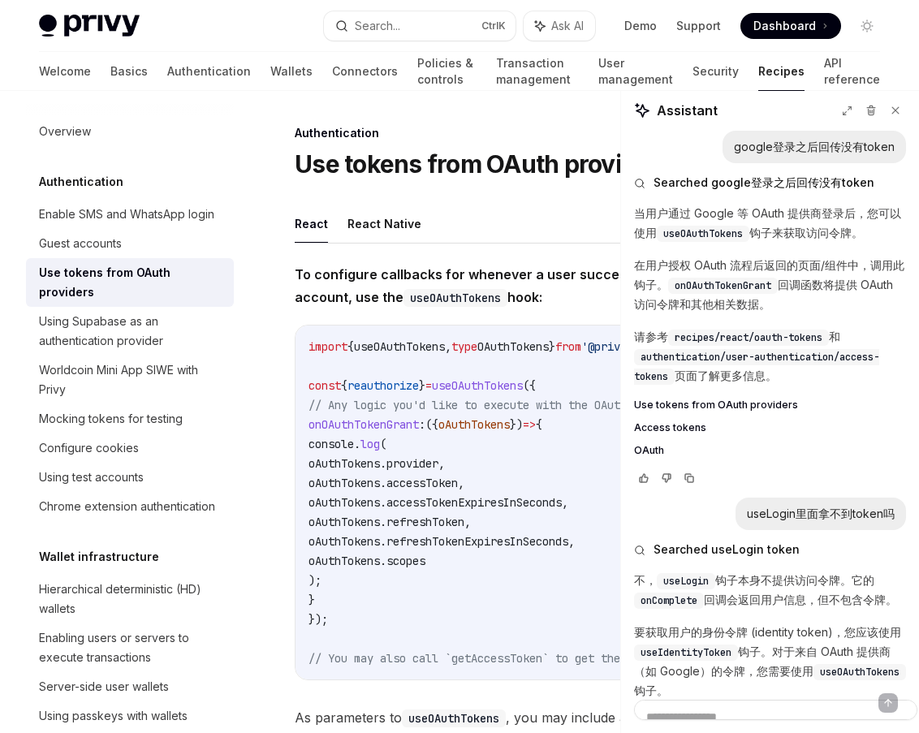
click at [400, 337] on code "import { useOAuthTokens , type OAuthTokens } from '@privy-io/react-auth' ; cons…" at bounding box center [593, 502] width 568 height 331
click at [404, 337] on code "import { useOAuthTokens , type OAuthTokens } from '@privy-io/react-auth' ; cons…" at bounding box center [593, 502] width 568 height 331
click at [432, 378] on span "useOAuthTokens" at bounding box center [477, 385] width 91 height 15
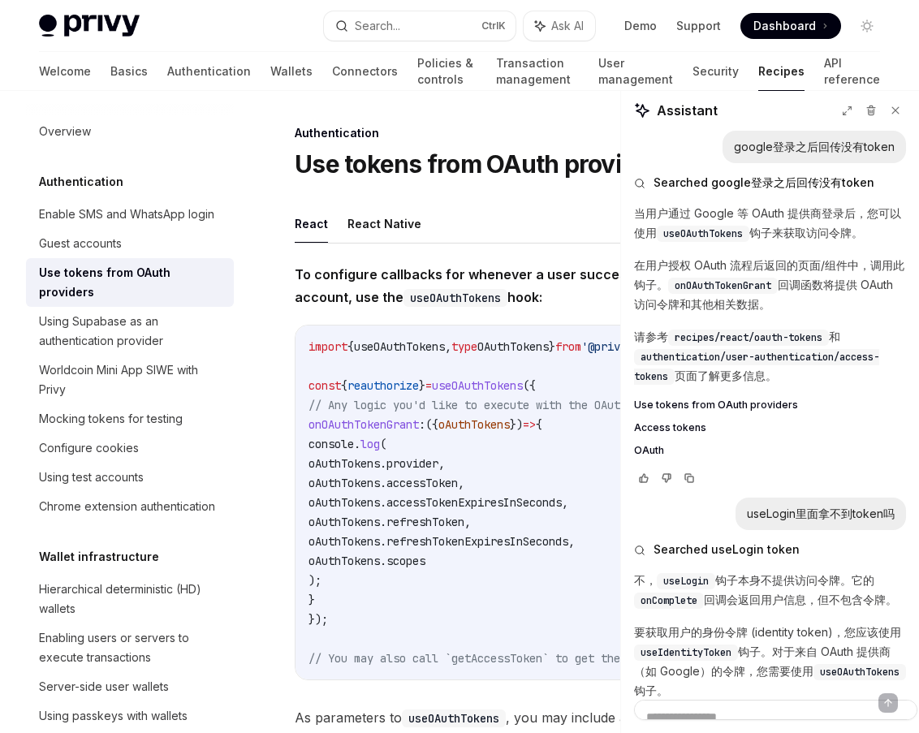
copy span "useOAuthTokens"
drag, startPoint x: 471, startPoint y: 395, endPoint x: 426, endPoint y: 391, distance: 44.8
click at [426, 585] on span "As parameters to useOAuthTokens , you may include an onOAuthTokenGrant callback." at bounding box center [592, 717] width 595 height 23
click at [480, 585] on span "As parameters to useOAuthTokens , you may include an onOAuthTokenGrant callback." at bounding box center [592, 717] width 595 height 23
drag, startPoint x: 315, startPoint y: 395, endPoint x: 513, endPoint y: 394, distance: 198.1
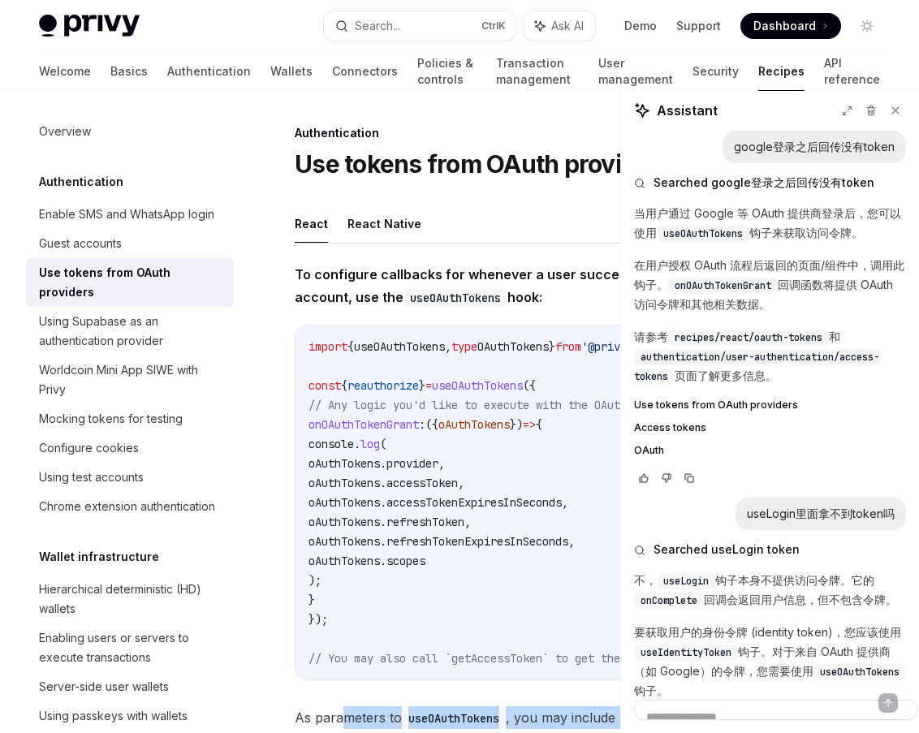
click at [513, 585] on span "As parameters to useOAuthTokens , you may include an onOAuthTokenGrant callback." at bounding box center [592, 717] width 595 height 23
drag, startPoint x: 521, startPoint y: 219, endPoint x: 395, endPoint y: 219, distance: 125.1
click at [395, 337] on code "import { useOAuthTokens , type OAuthTokens } from '@privy-io/react-auth' ; cons…" at bounding box center [593, 502] width 568 height 331
click at [537, 337] on code "import { useOAuthTokens , type OAuthTokens } from '@privy-io/react-auth' ; cons…" at bounding box center [593, 502] width 568 height 331
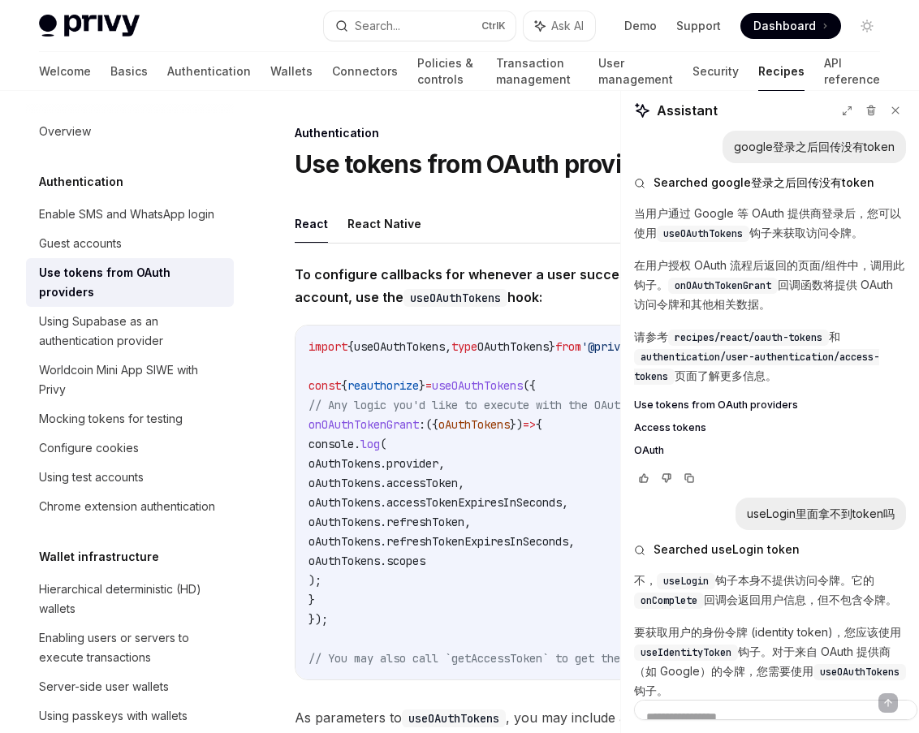
type textarea "*"
